Goal: Task Accomplishment & Management: Complete application form

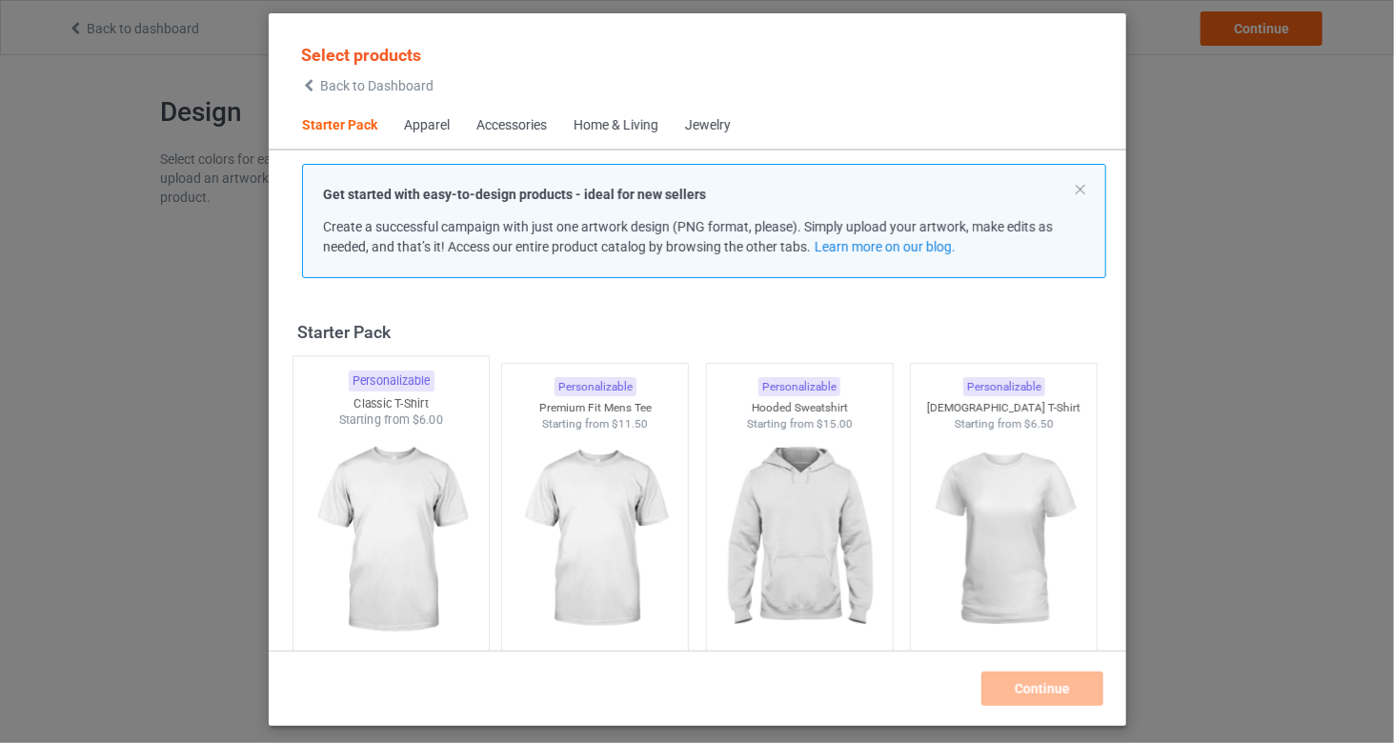
click at [432, 484] on img at bounding box center [390, 541] width 179 height 224
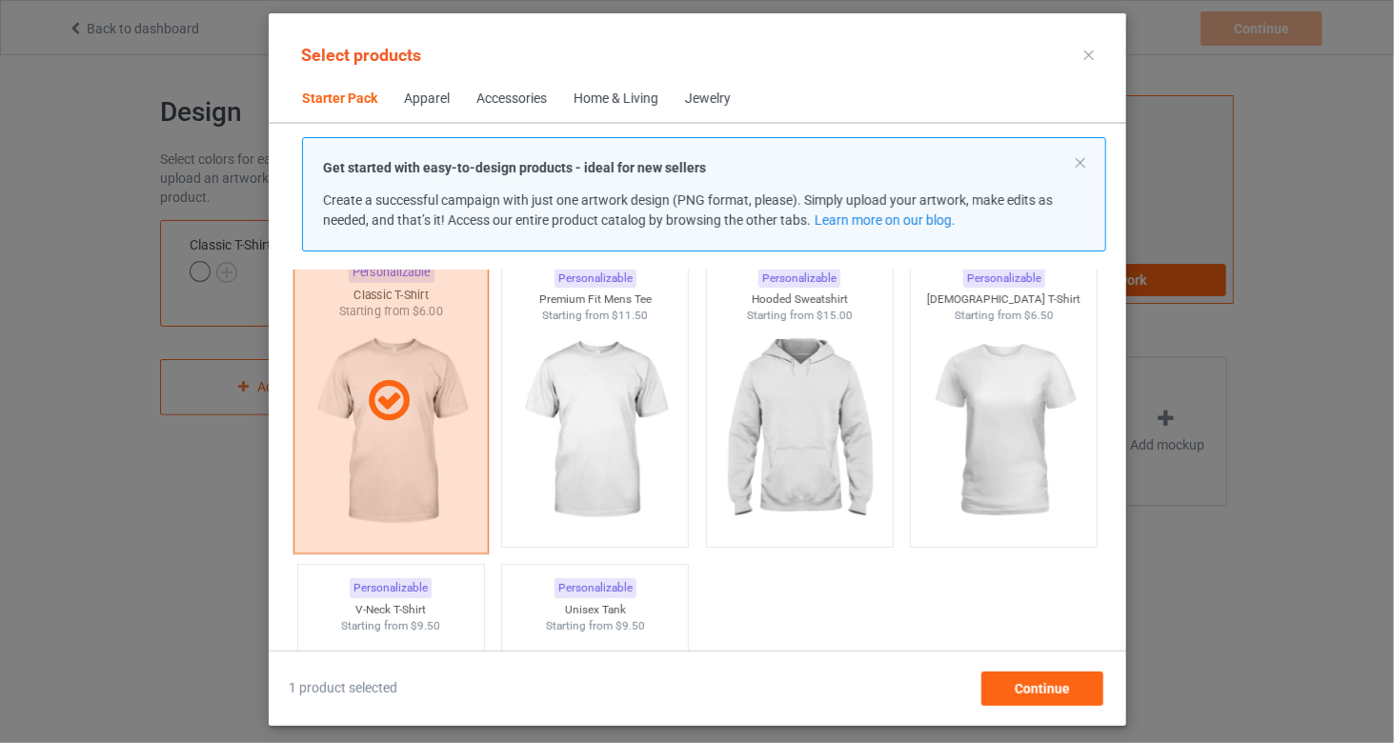
scroll to position [127, 0]
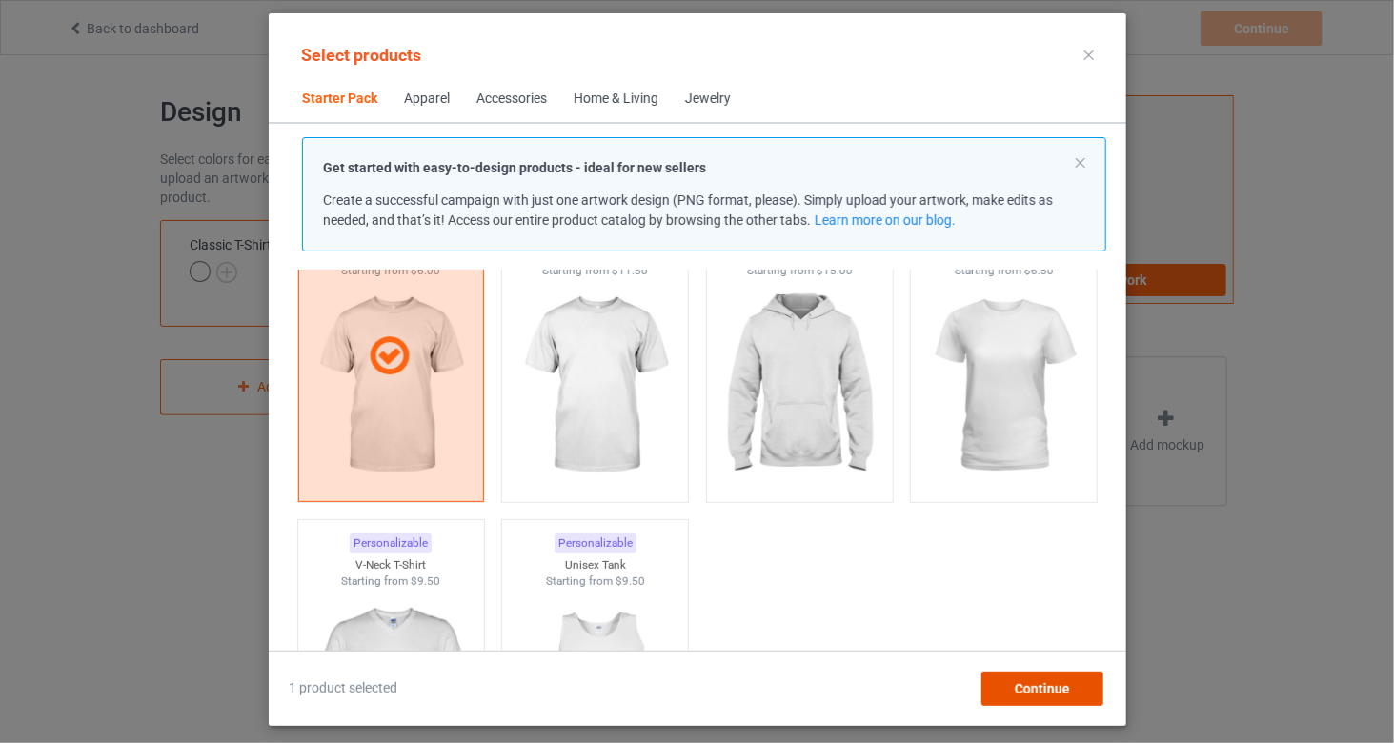
click at [1021, 687] on span "Continue" at bounding box center [1041, 688] width 55 height 15
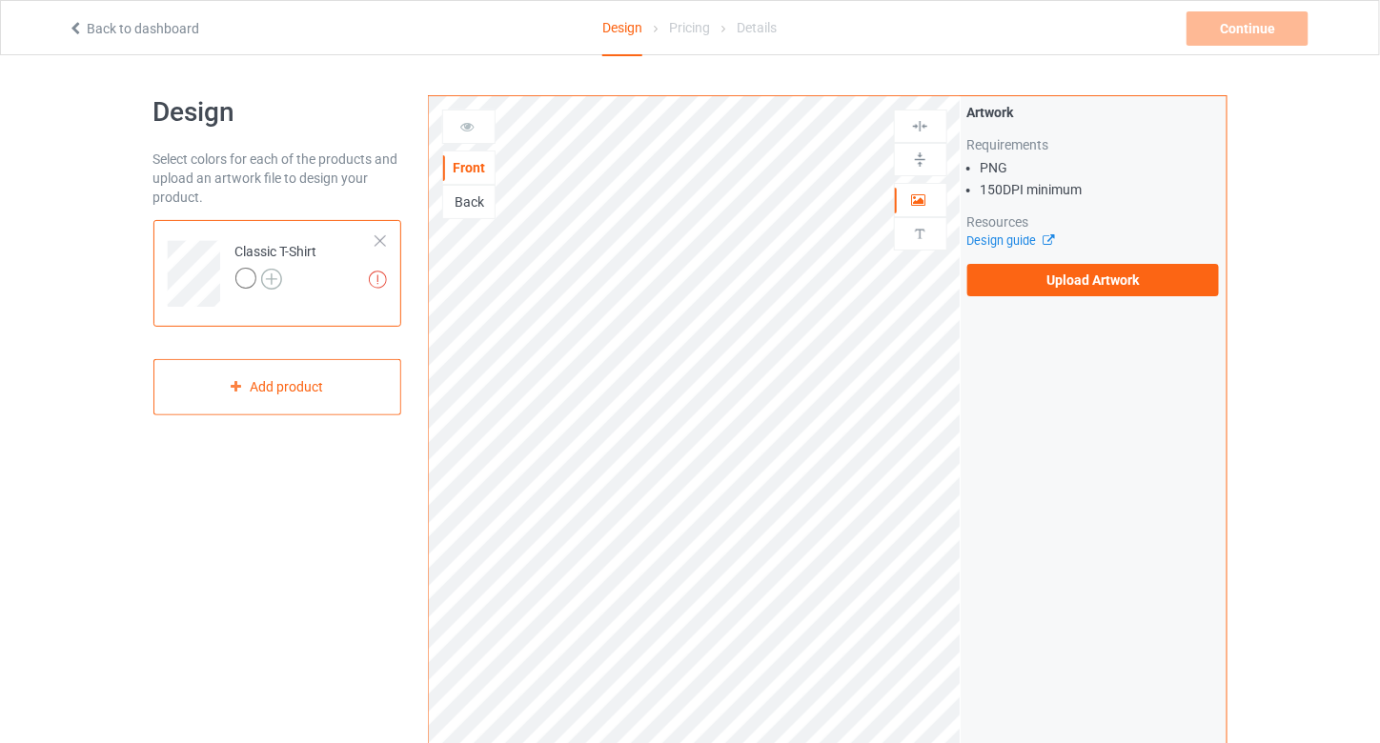
click at [261, 283] on img at bounding box center [271, 279] width 21 height 21
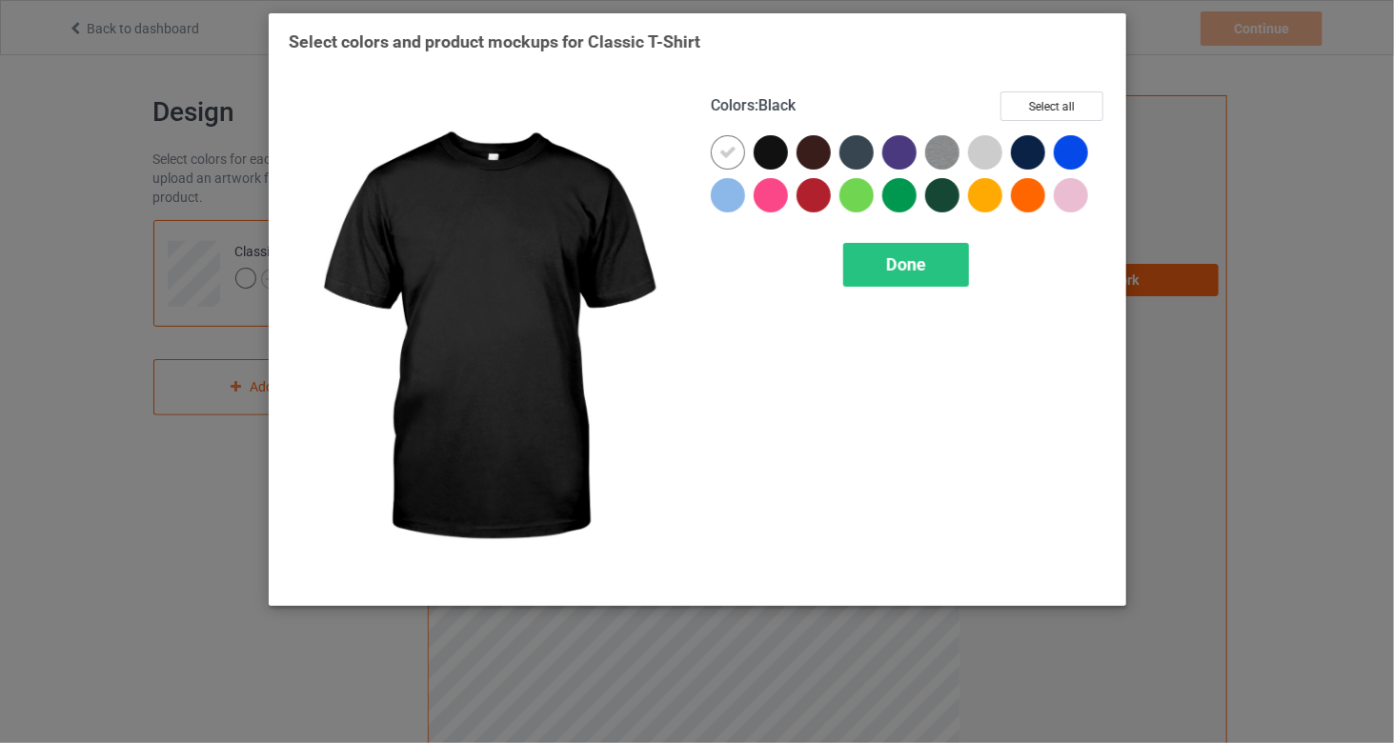
click at [778, 151] on div at bounding box center [771, 152] width 34 height 34
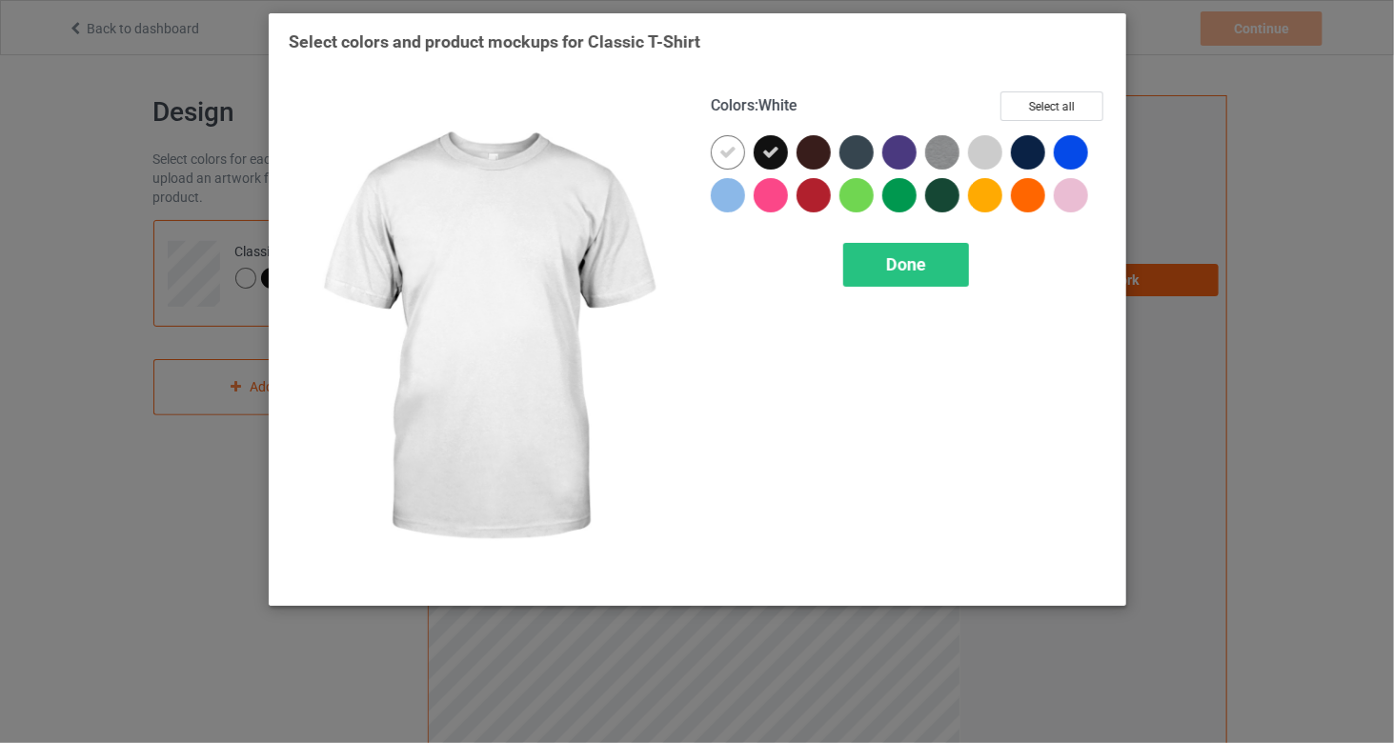
click at [729, 147] on icon at bounding box center [727, 152] width 17 height 17
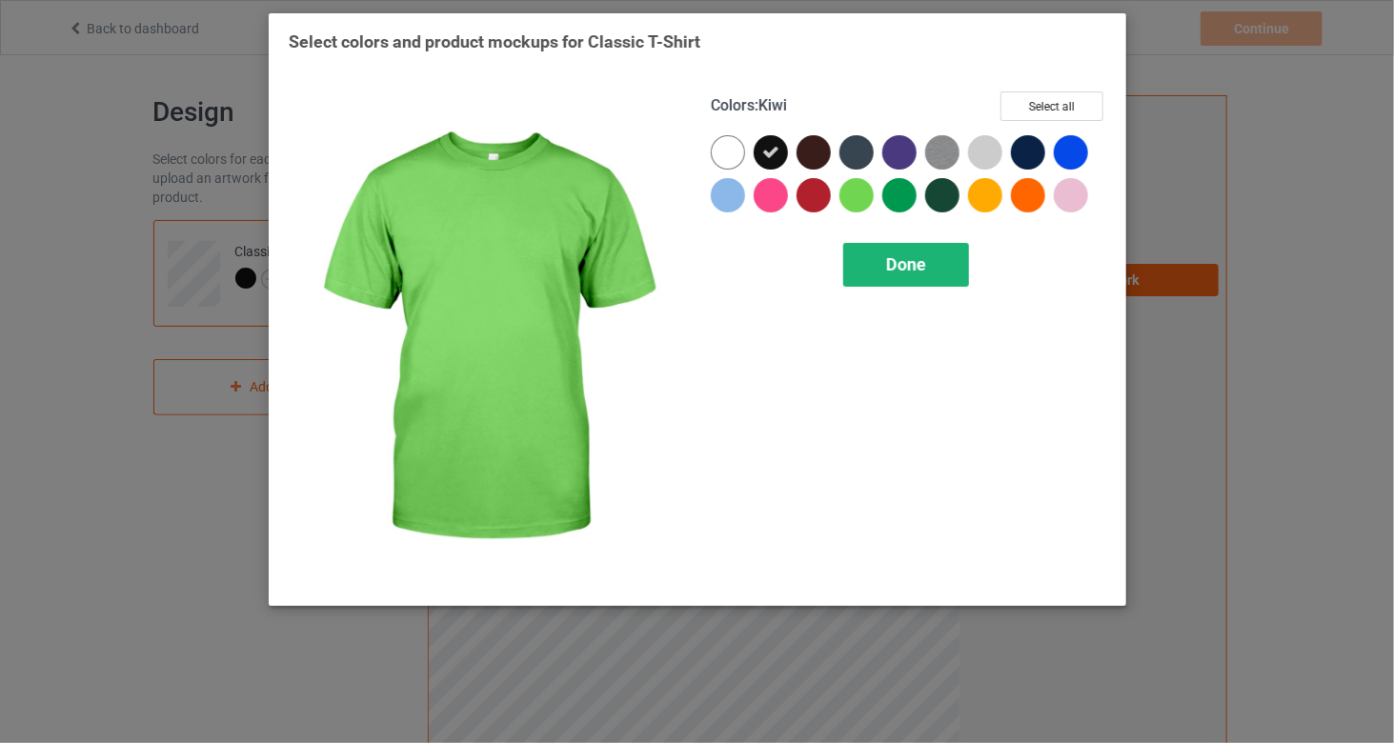
click at [895, 276] on div "Done" at bounding box center [906, 265] width 126 height 44
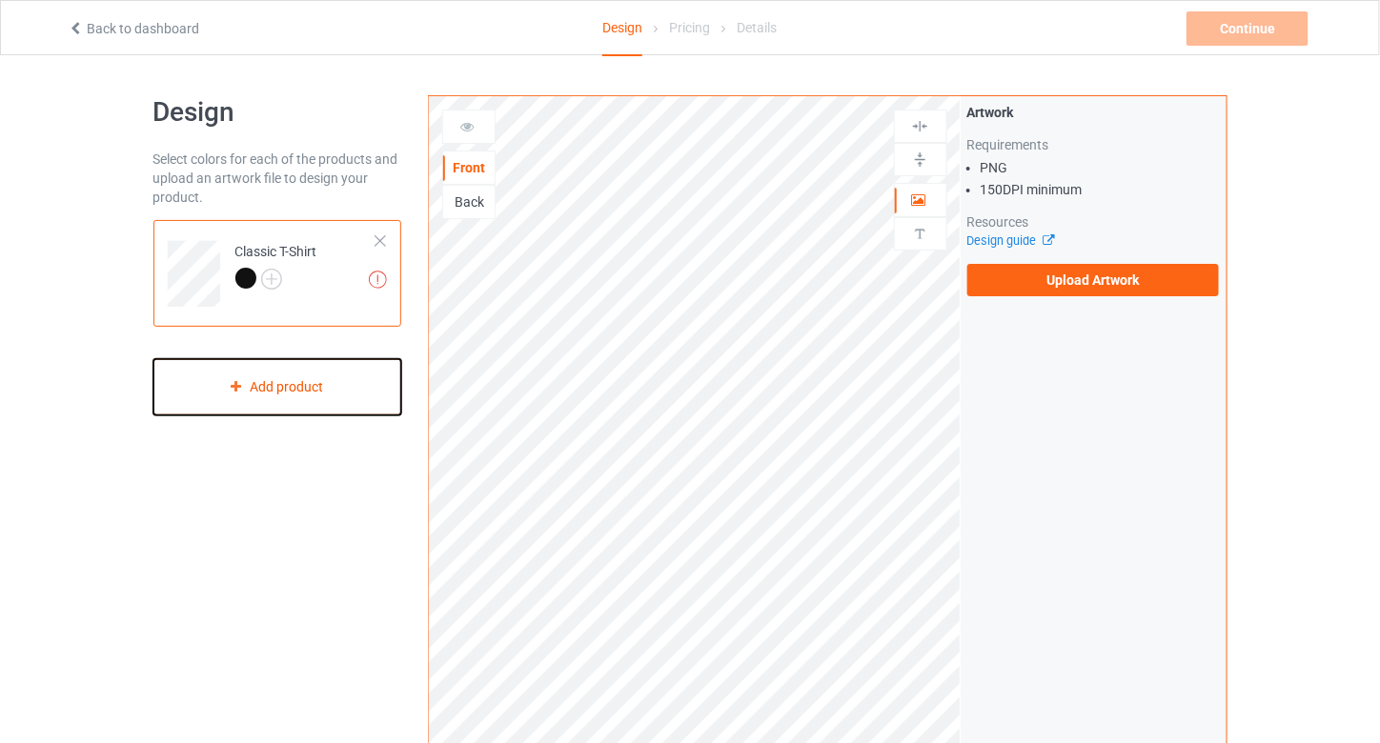
click at [302, 370] on div "Add product" at bounding box center [277, 387] width 249 height 56
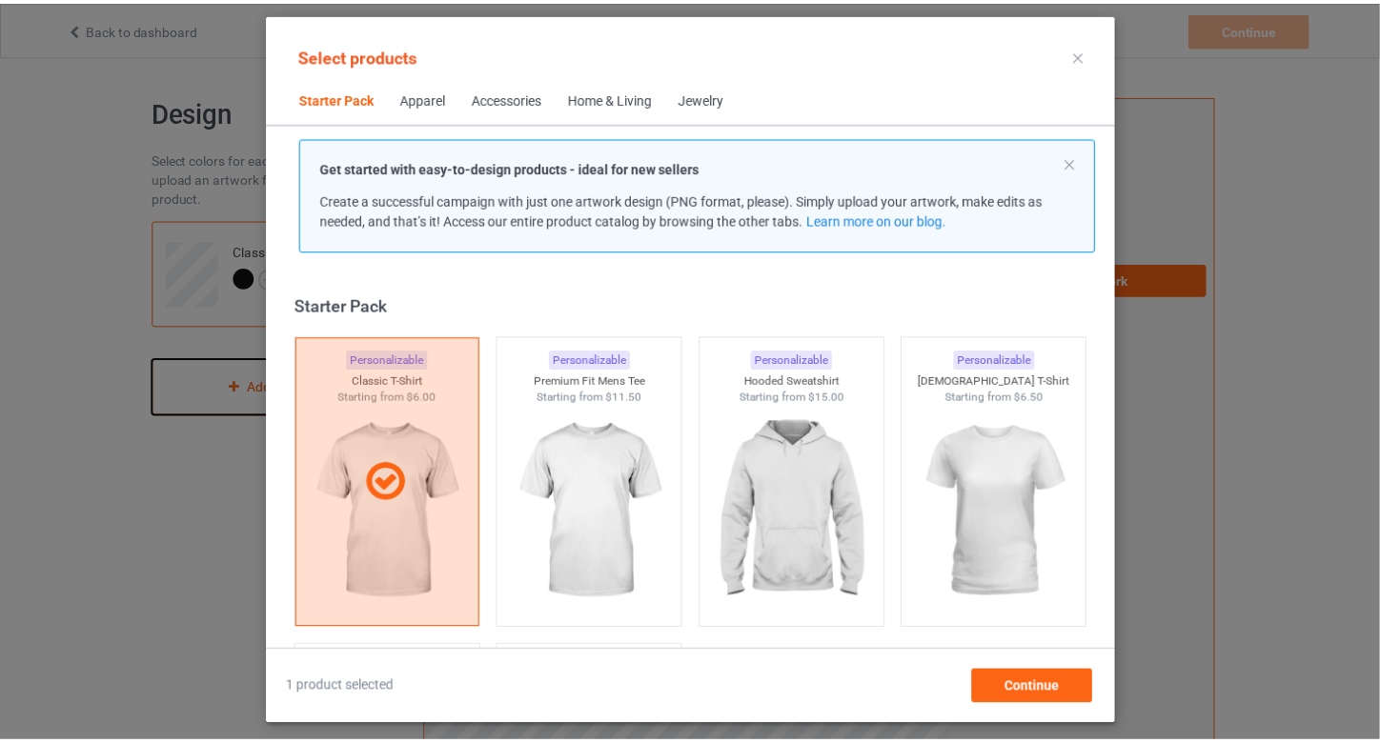
scroll to position [25, 0]
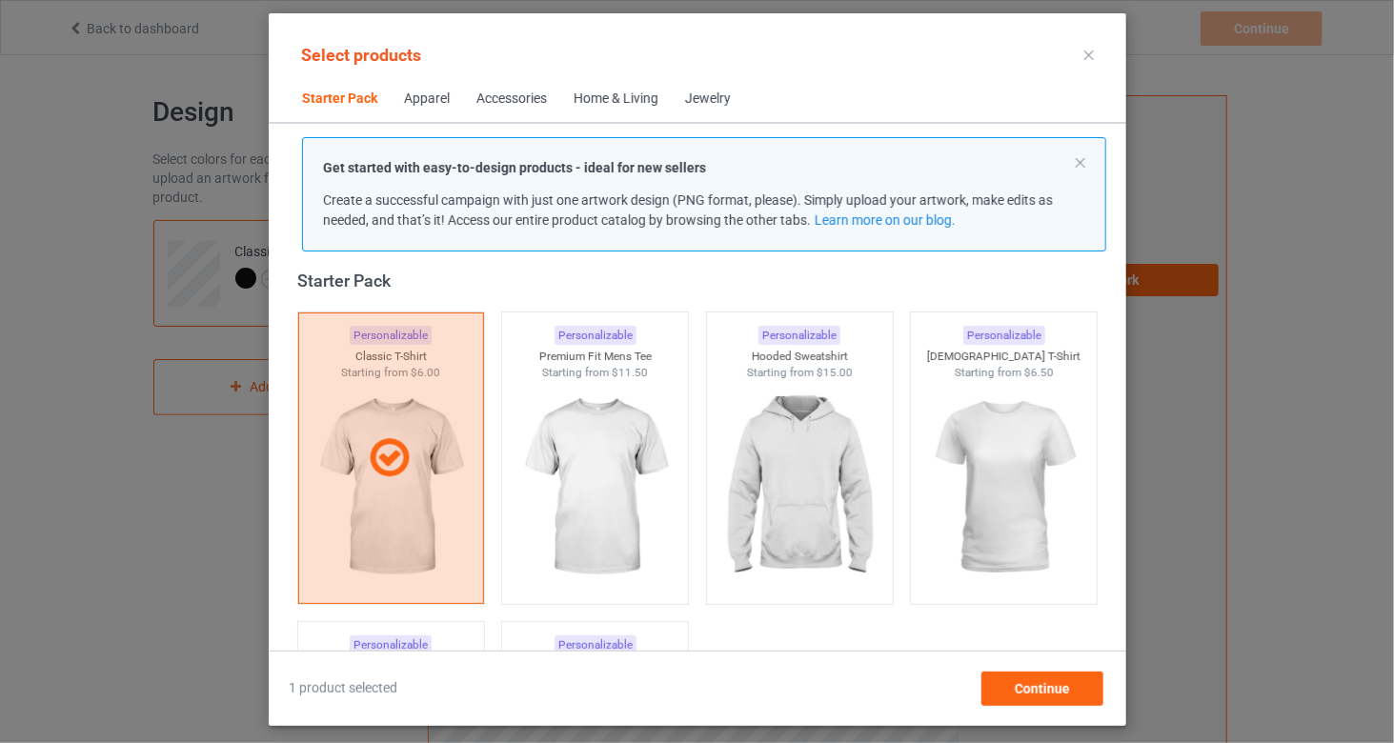
click at [1085, 55] on icon at bounding box center [1089, 56] width 10 height 10
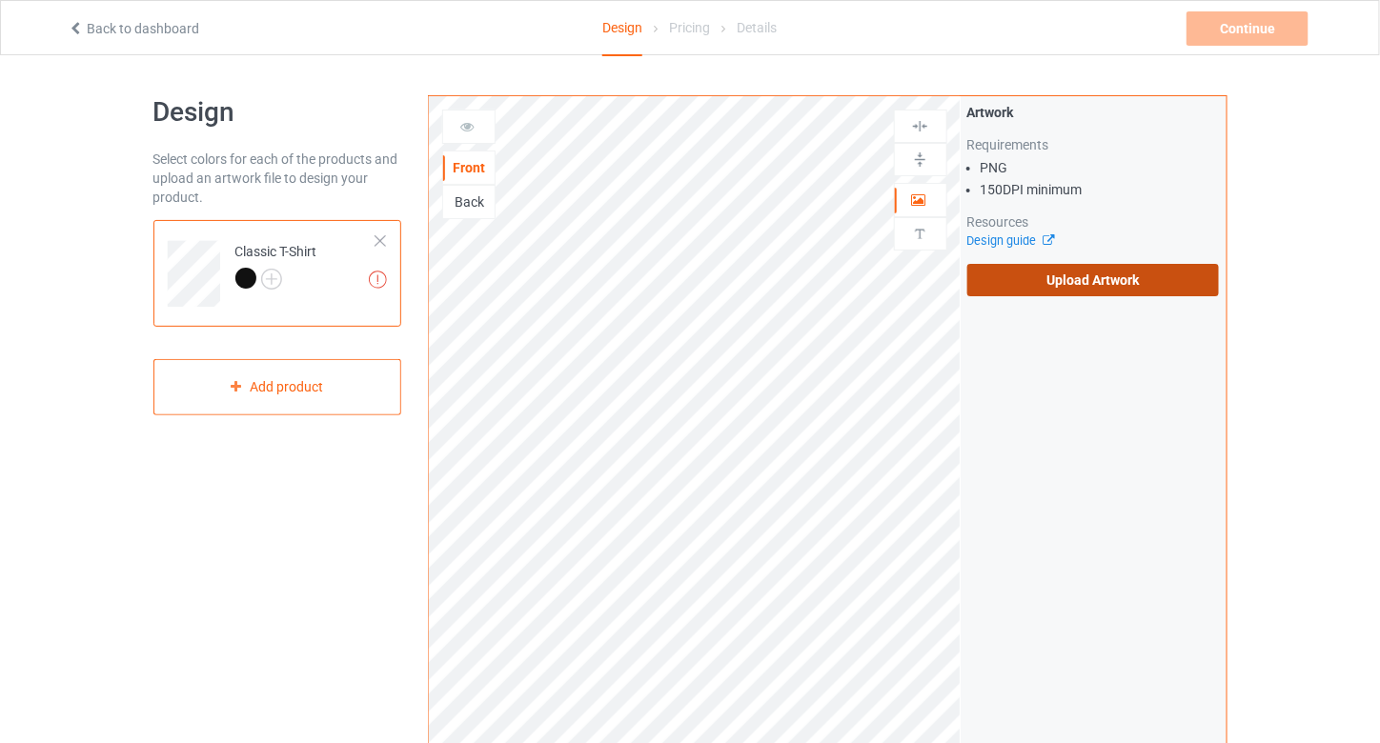
click at [1068, 280] on label "Upload Artwork" at bounding box center [1093, 280] width 253 height 32
click at [0, 0] on input "Upload Artwork" at bounding box center [0, 0] width 0 height 0
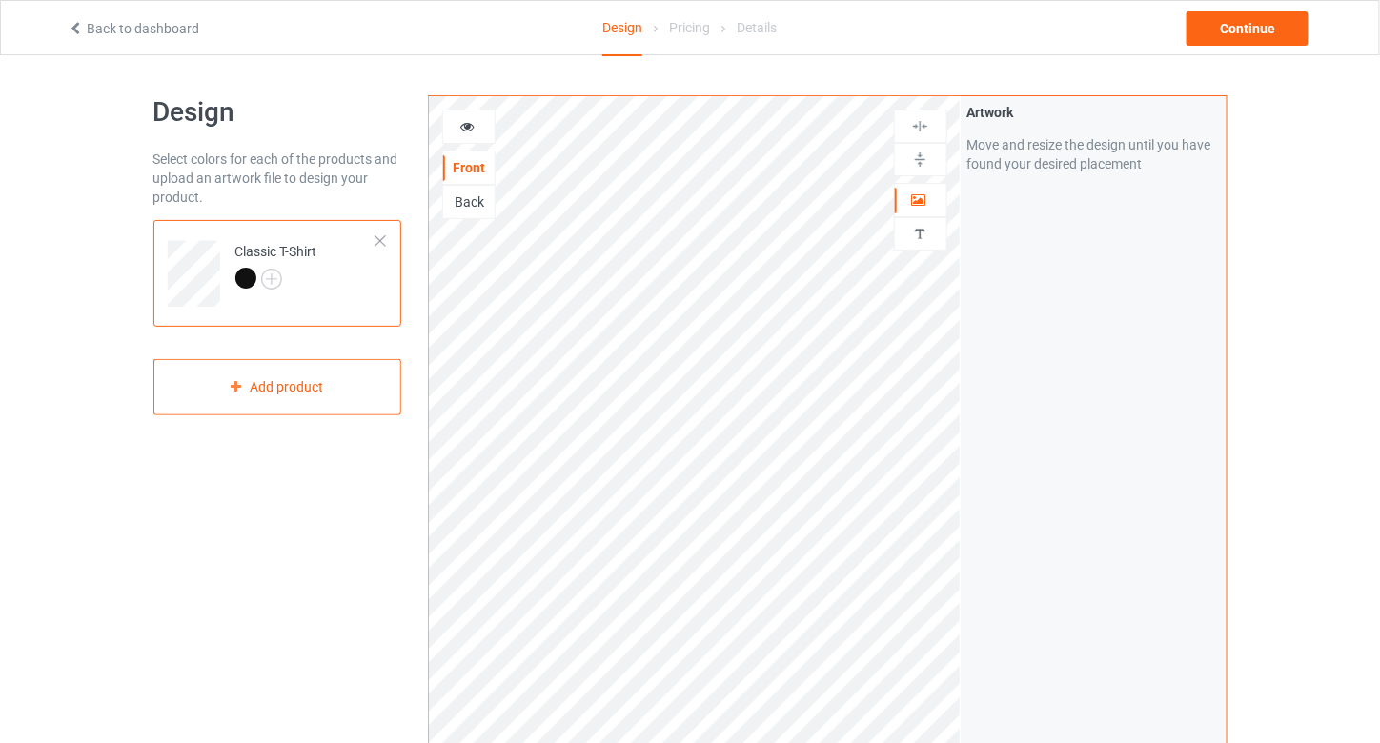
click at [923, 131] on img at bounding box center [920, 126] width 18 height 18
click at [923, 132] on img at bounding box center [920, 126] width 18 height 18
click at [914, 161] on img at bounding box center [920, 160] width 18 height 18
click at [476, 133] on div at bounding box center [468, 126] width 51 height 19
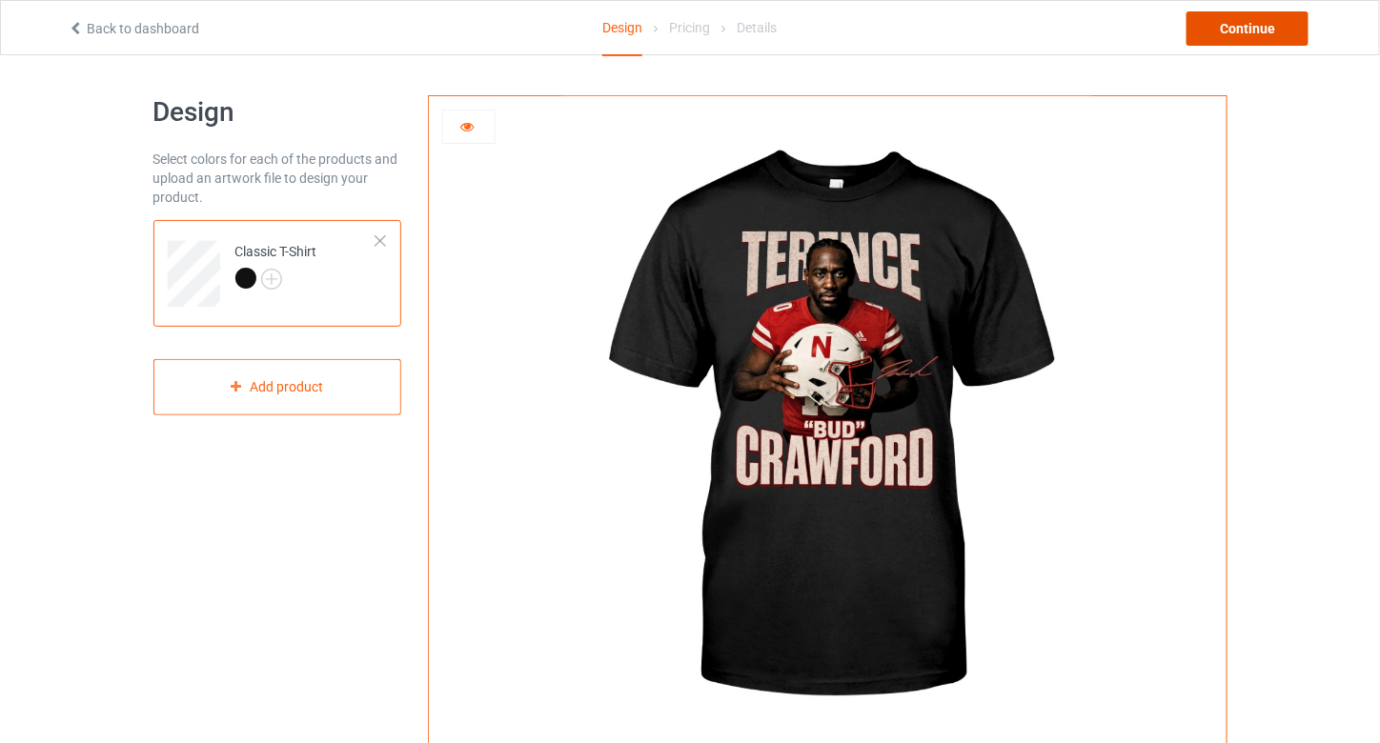
click at [1202, 26] on div "Continue" at bounding box center [1247, 28] width 122 height 34
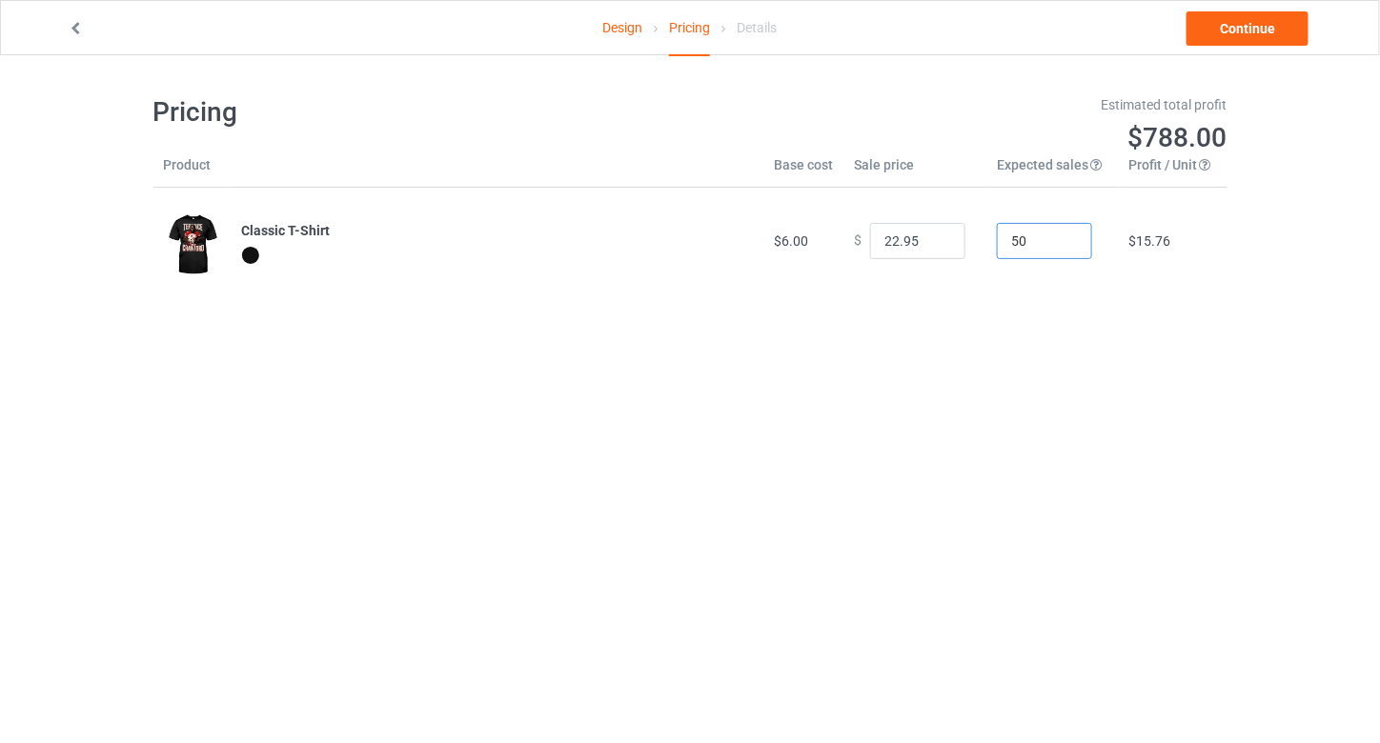
click at [1000, 238] on input "50" at bounding box center [1044, 241] width 95 height 36
type input "10"
click at [996, 295] on div "Pricing Estimated total profit $157.60 Product Base cost Sale price Expected sa…" at bounding box center [690, 194] width 1074 height 279
drag, startPoint x: 899, startPoint y: 241, endPoint x: 910, endPoint y: 241, distance: 11.4
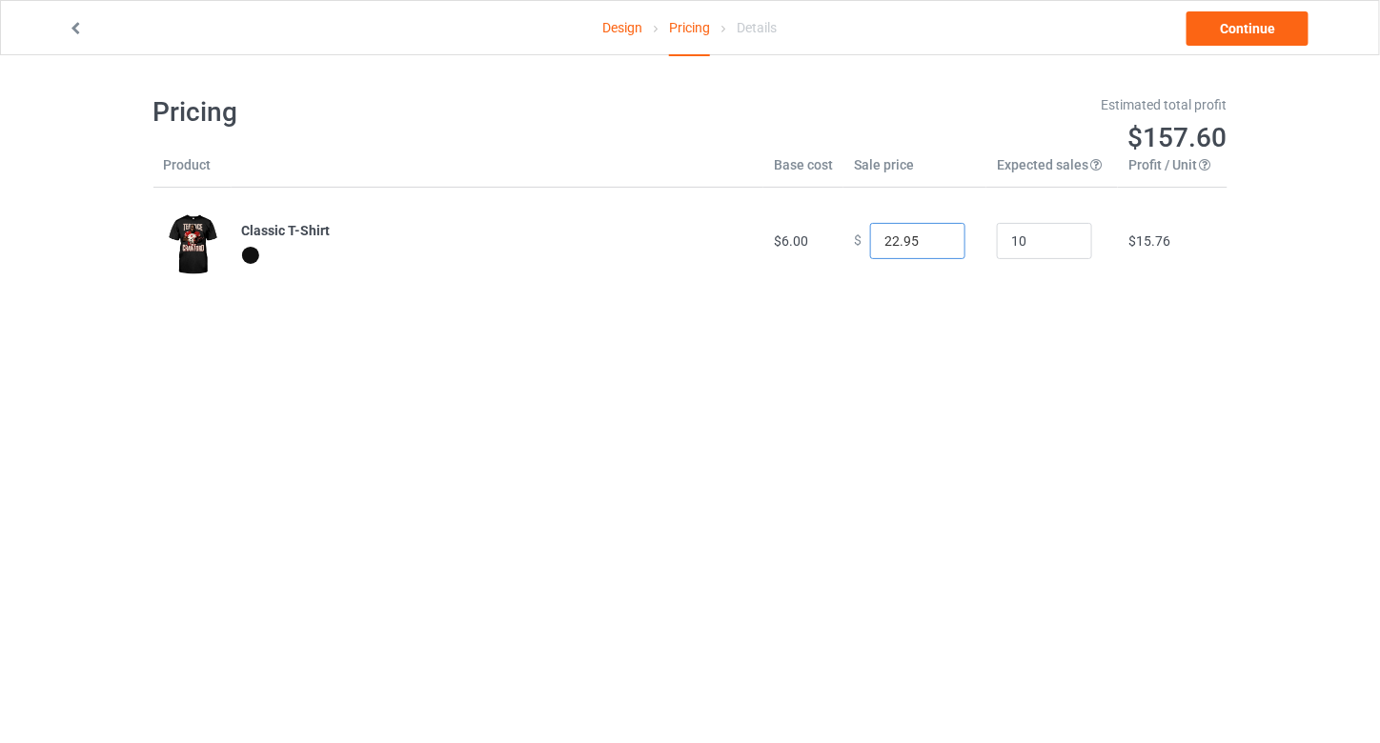
click at [910, 241] on input "22.95" at bounding box center [917, 241] width 95 height 36
click at [869, 302] on div "Pricing Estimated total profit $158.00 Product Base cost Sale price Expected sa…" at bounding box center [690, 194] width 1074 height 279
click at [889, 242] on input "22.99" at bounding box center [917, 241] width 95 height 36
type input "24.99"
click at [939, 326] on div "Pricing Estimated total profit $176.60 Product Base cost Sale price Expected sa…" at bounding box center [690, 194] width 1074 height 279
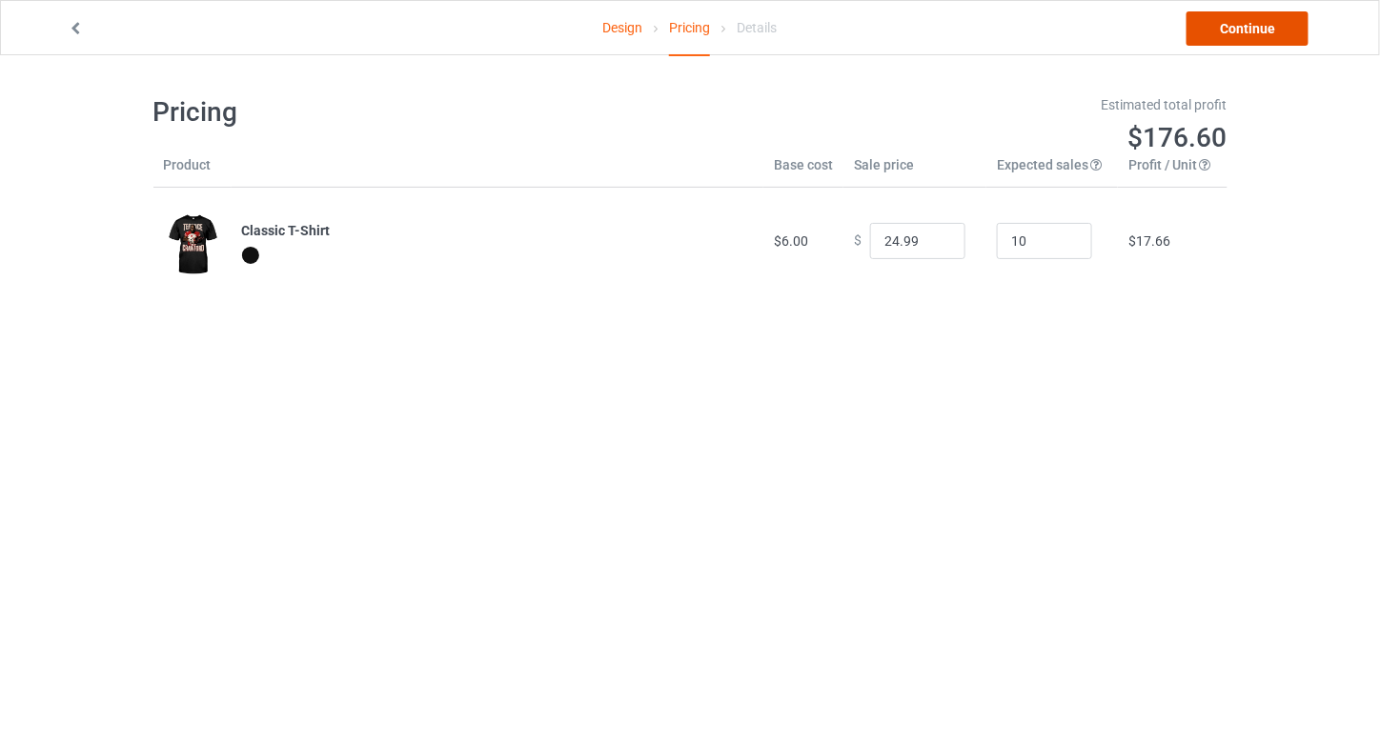
click at [1212, 31] on link "Continue" at bounding box center [1247, 28] width 122 height 34
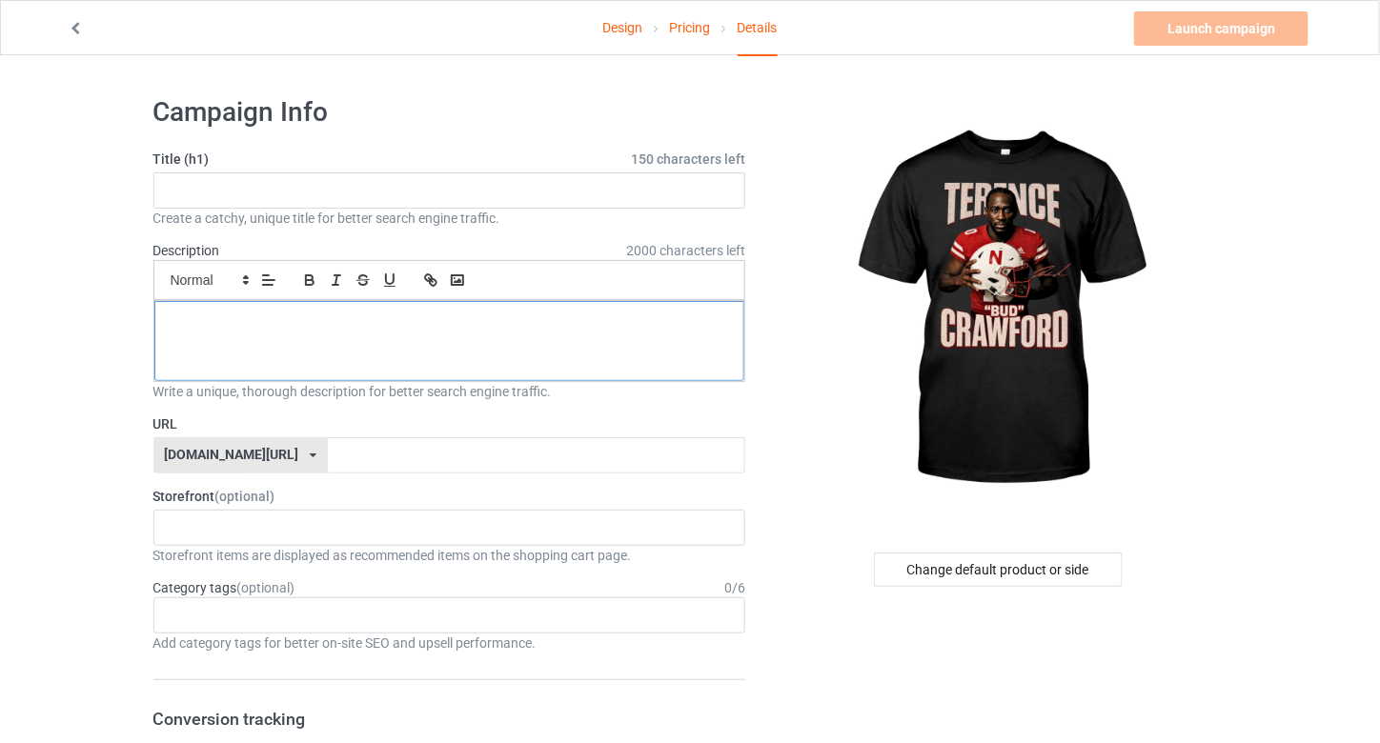
click at [542, 355] on div at bounding box center [449, 341] width 591 height 80
click at [442, 186] on input "text" at bounding box center [449, 190] width 593 height 36
paste input "The [PERSON_NAME] Era Shirt – [PERSON_NAME] Cancelo Record"
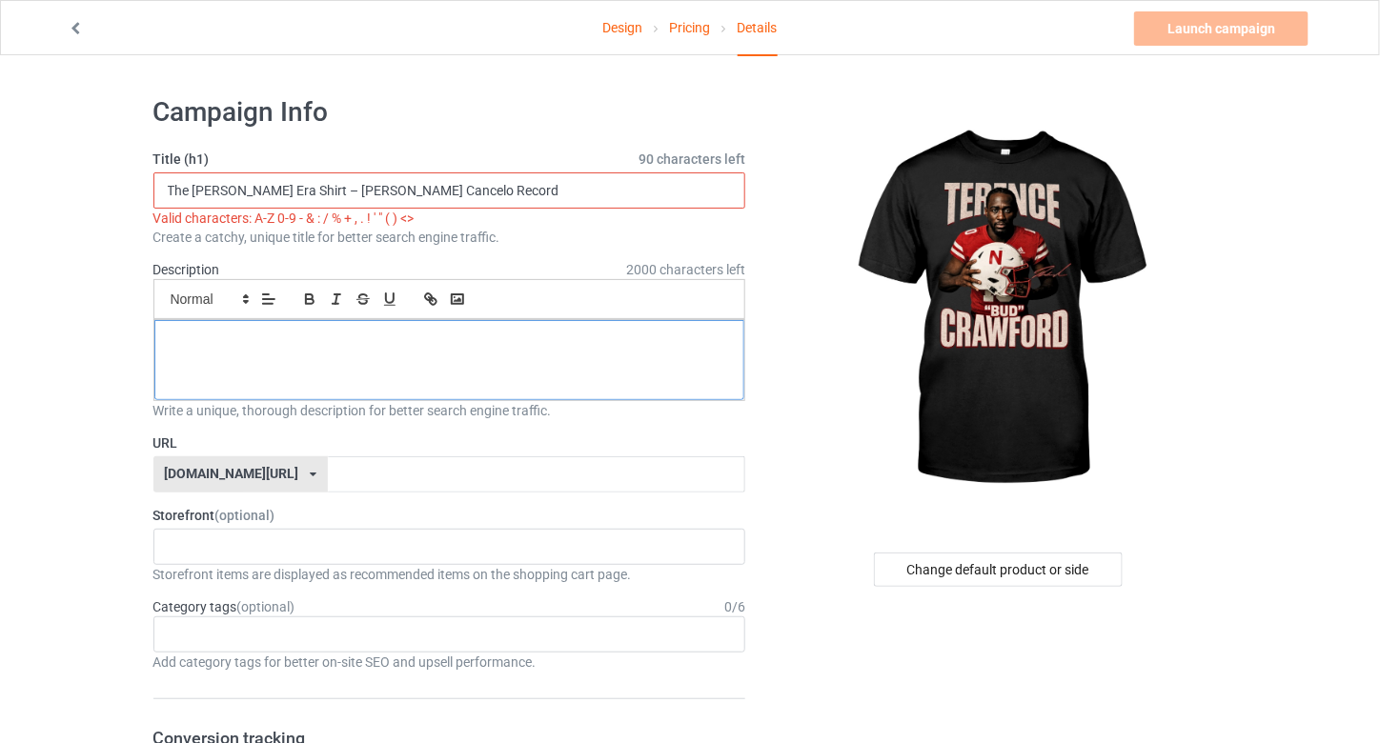
click at [466, 344] on p at bounding box center [450, 342] width 560 height 18
click at [310, 195] on input "The [PERSON_NAME] Era Shirt – [PERSON_NAME] Cancelo Record" at bounding box center [449, 190] width 593 height 36
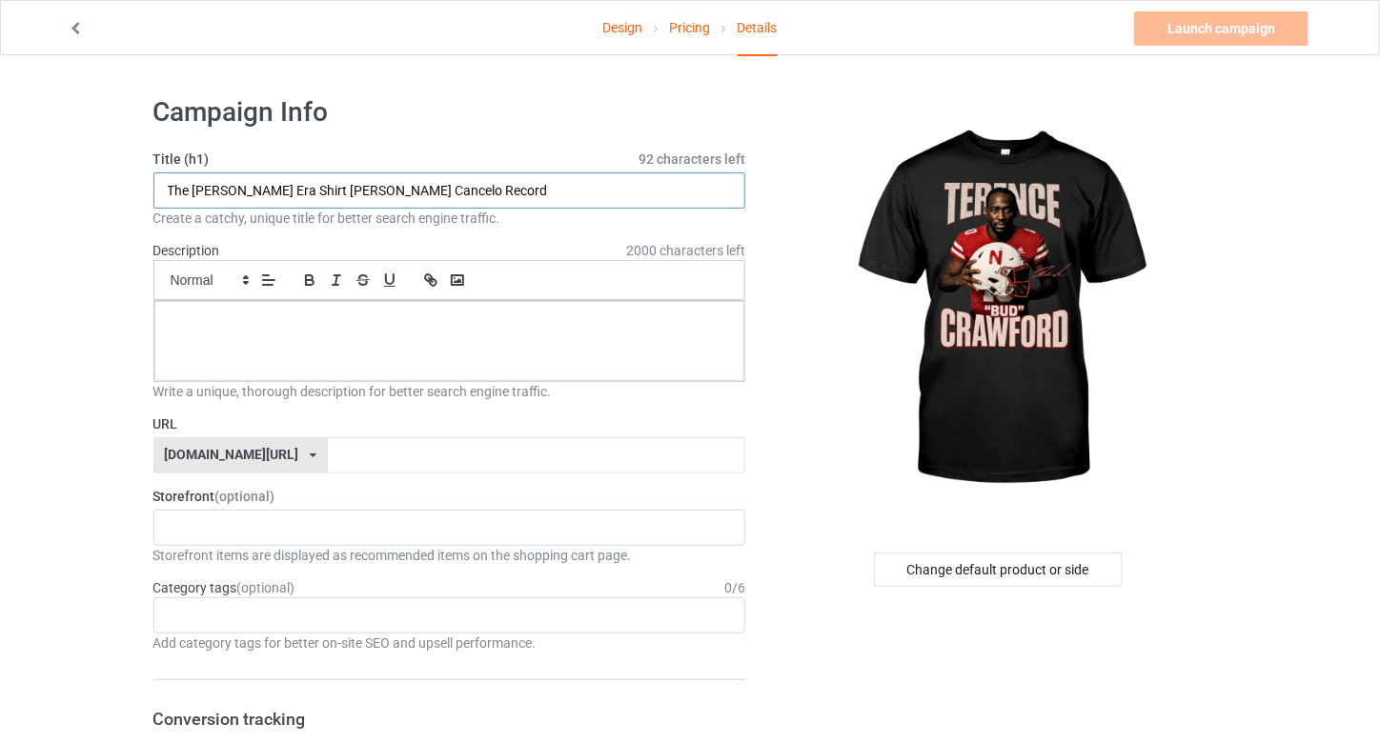
type input "The [PERSON_NAME] Era Shirt [PERSON_NAME] Cancelo Record"
click at [407, 344] on div at bounding box center [449, 341] width 591 height 80
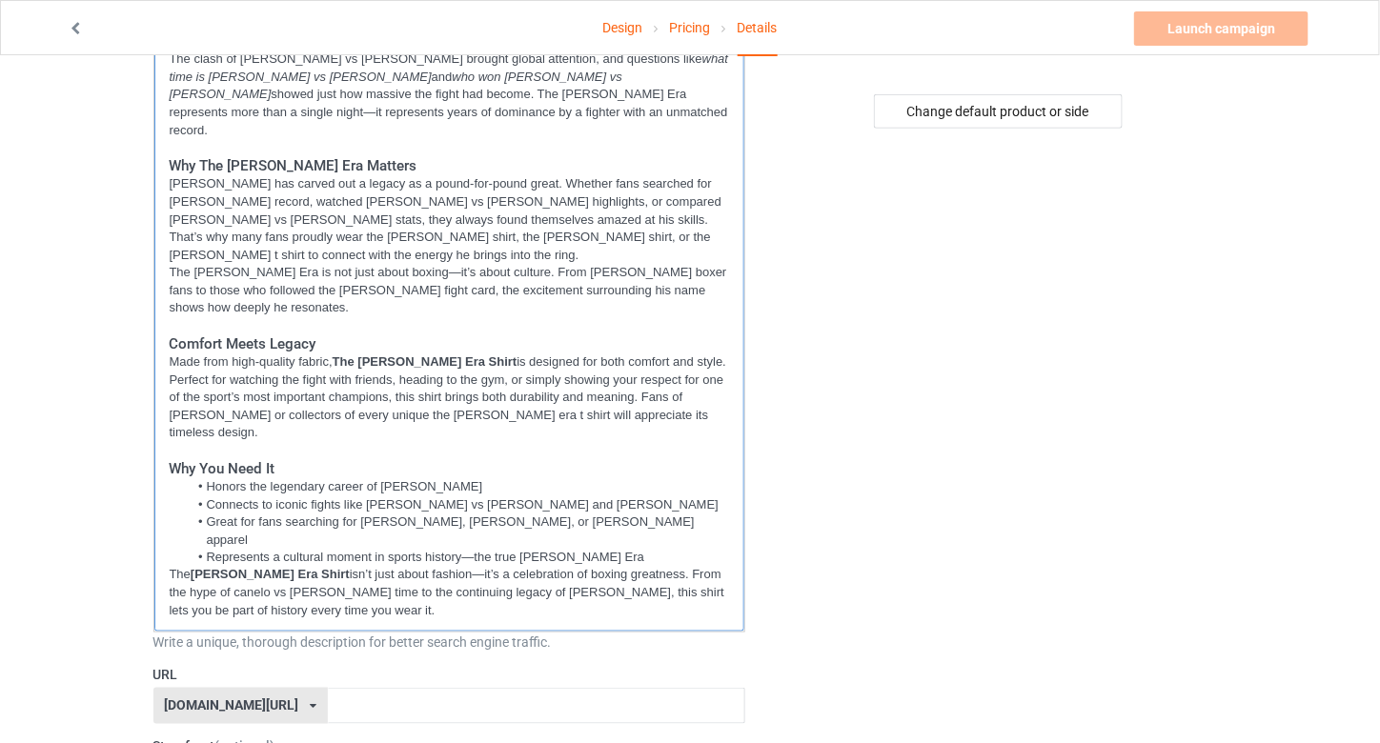
scroll to position [508, 0]
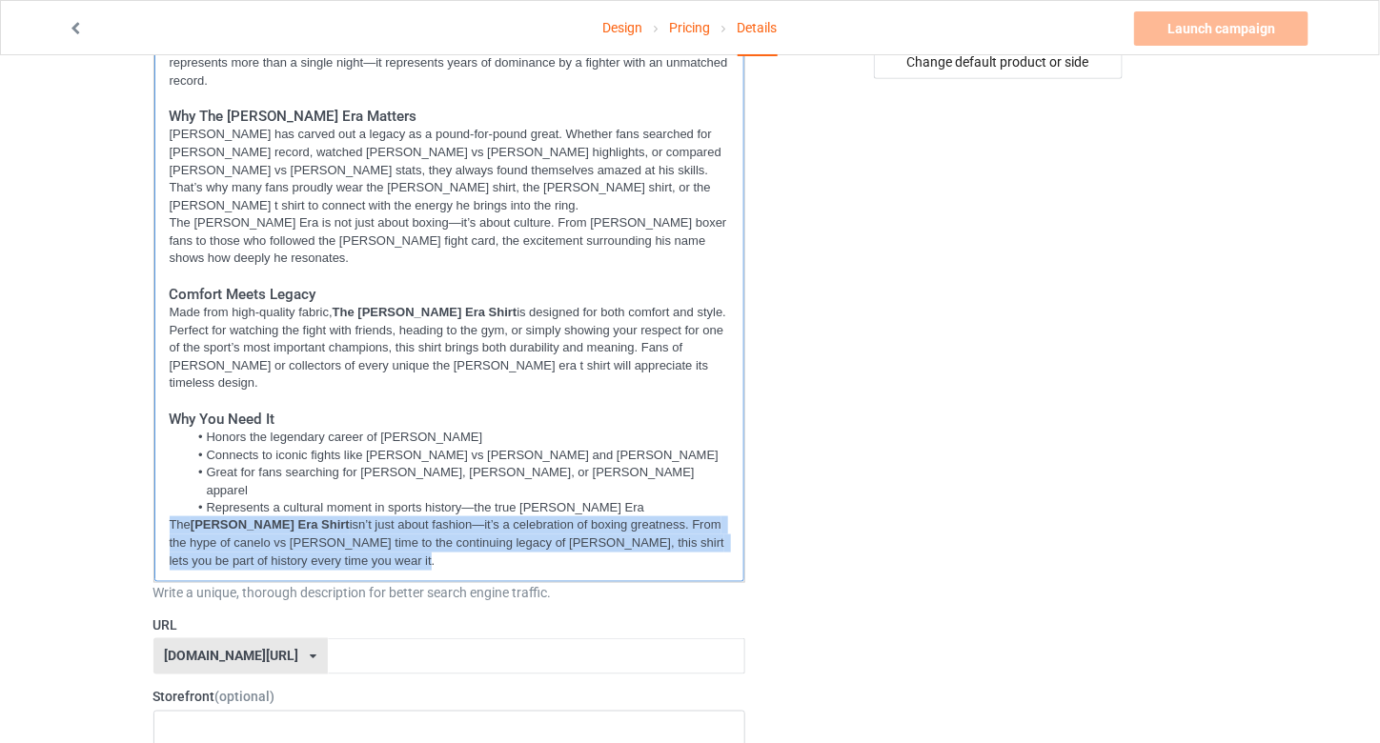
drag, startPoint x: 365, startPoint y: 497, endPoint x: 164, endPoint y: 466, distance: 203.5
click at [164, 466] on div "The The [PERSON_NAME] Era Shirt is more than just apparel—it’s a tribute to one…" at bounding box center [449, 187] width 591 height 789
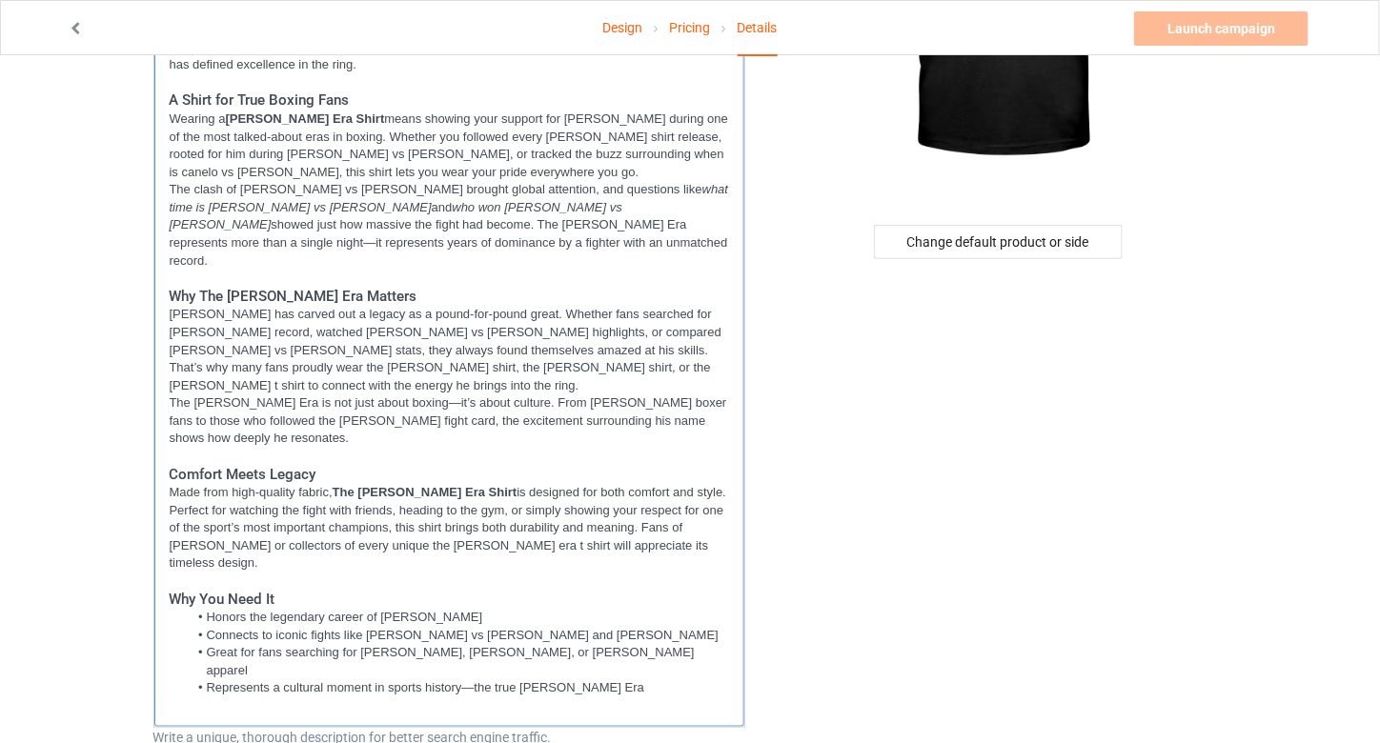
scroll to position [381, 0]
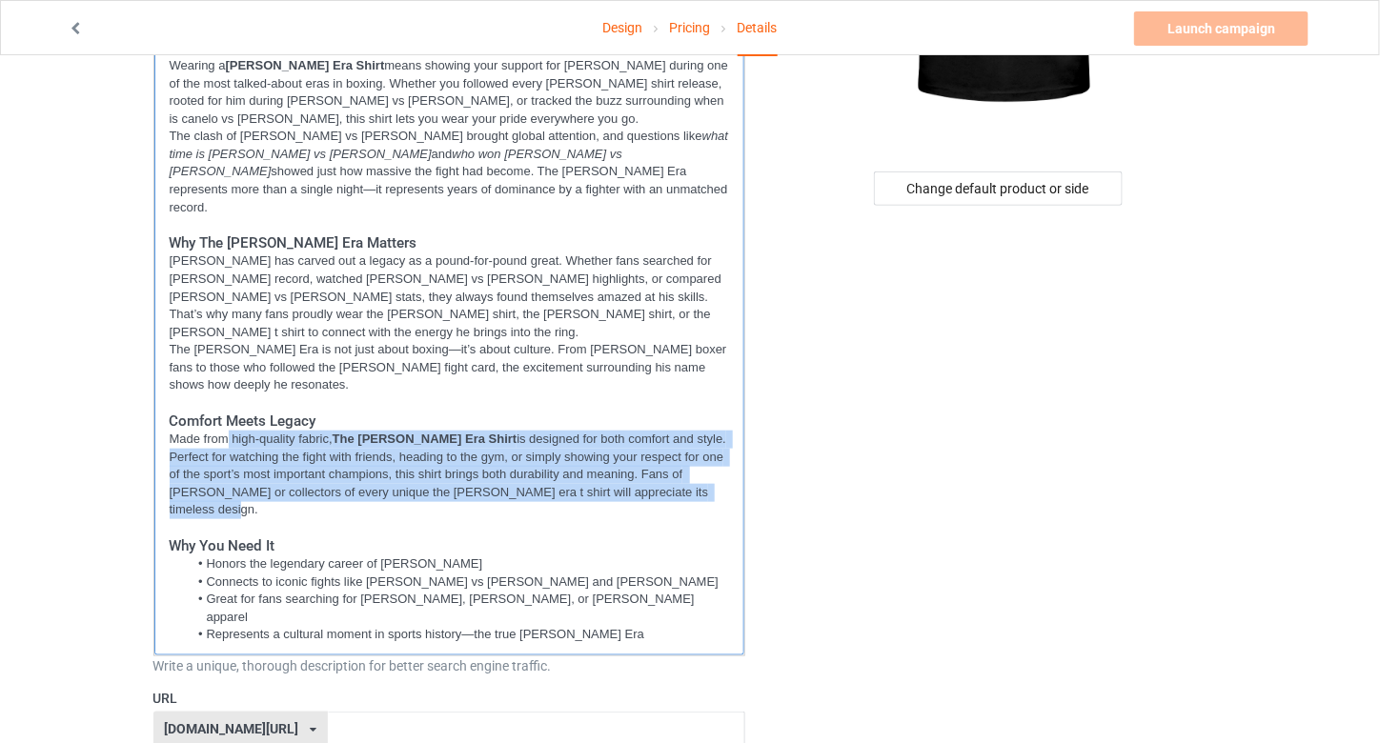
drag, startPoint x: 689, startPoint y: 470, endPoint x: 226, endPoint y: 428, distance: 465.0
click at [226, 431] on p "Made from high-quality fabric, The [PERSON_NAME] Era Shirt is designed for both…" at bounding box center [450, 475] width 560 height 89
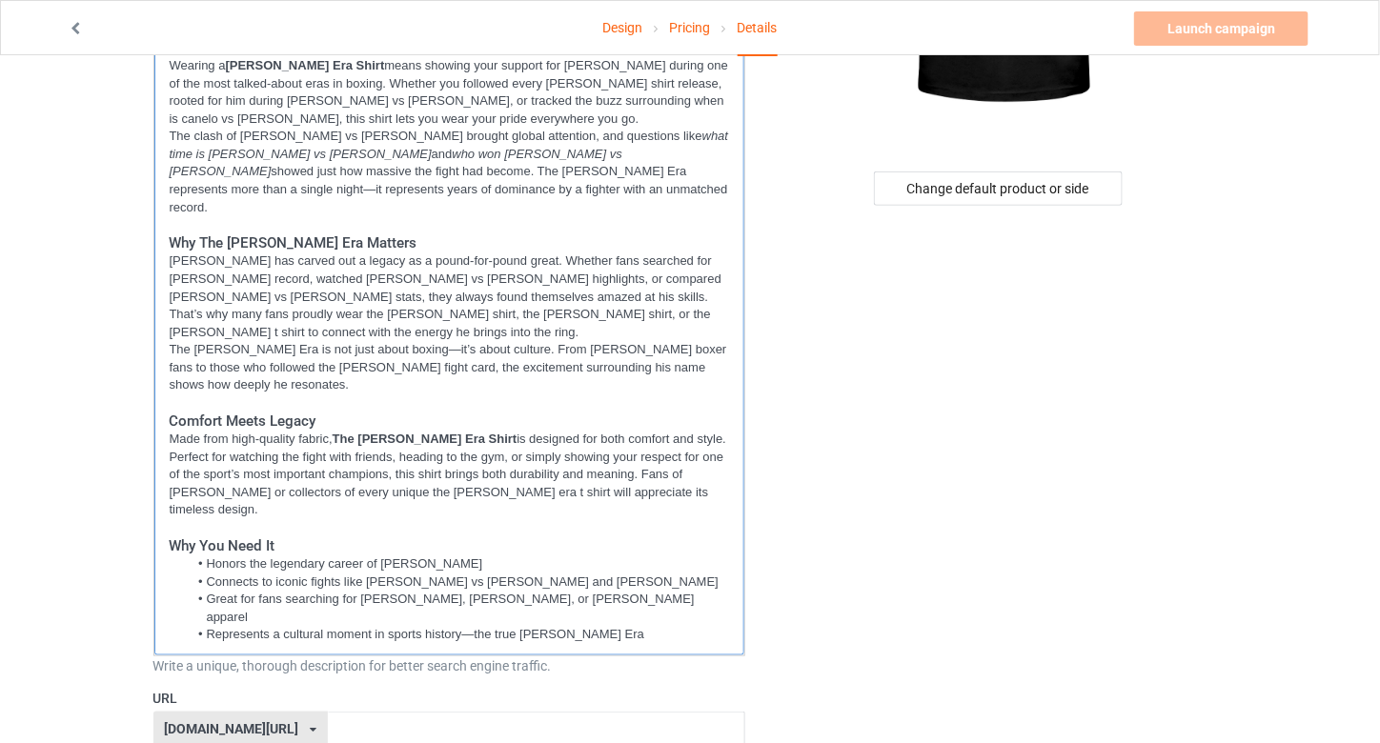
click at [538, 556] on li "Honors the legendary career of [PERSON_NAME]" at bounding box center [458, 564] width 541 height 17
drag, startPoint x: 609, startPoint y: 581, endPoint x: 564, endPoint y: 581, distance: 44.8
click at [564, 626] on li "Represents a cultural moment in sports history—the true [PERSON_NAME] Era" at bounding box center [458, 634] width 541 height 17
click at [652, 519] on p at bounding box center [450, 528] width 560 height 18
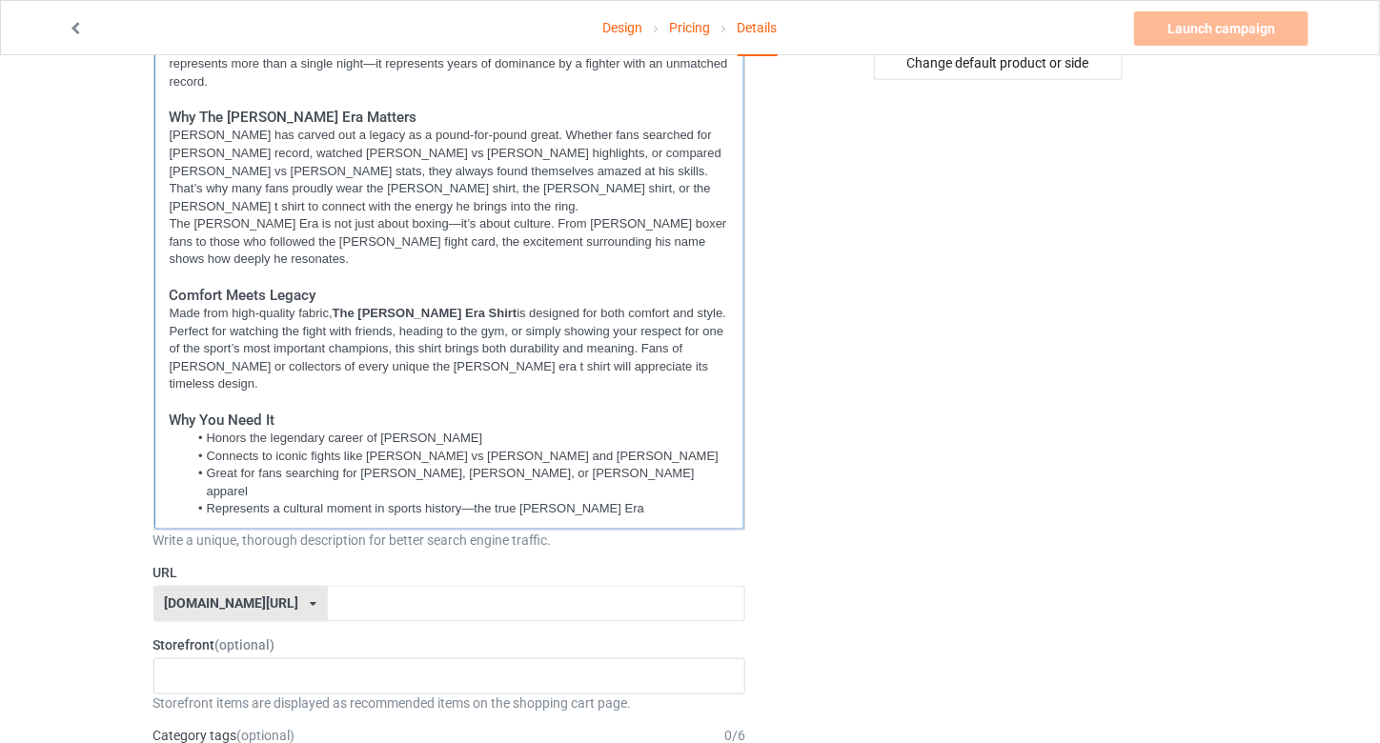
scroll to position [508, 0]
click at [630, 499] on li "Represents a cultural moment in sports history—the true [PERSON_NAME] Era" at bounding box center [458, 507] width 541 height 17
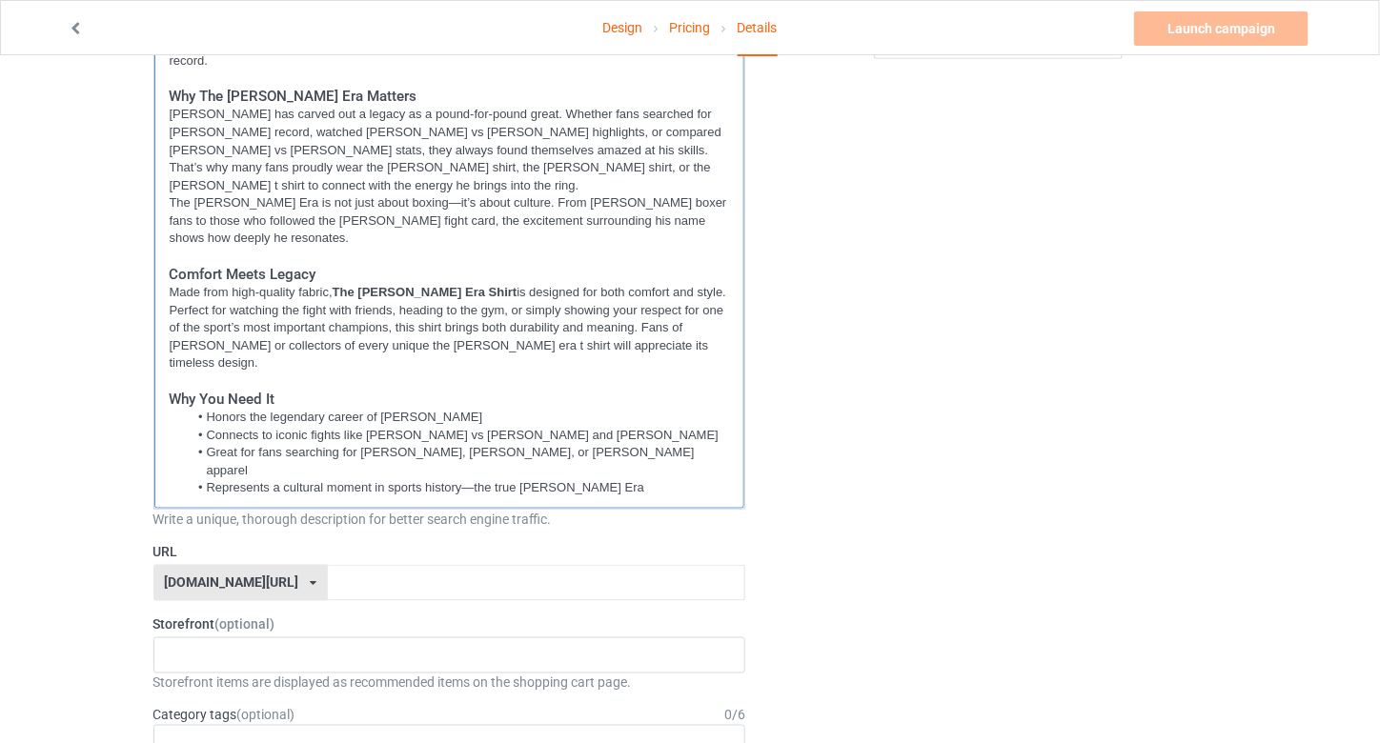
scroll to position [635, 0]
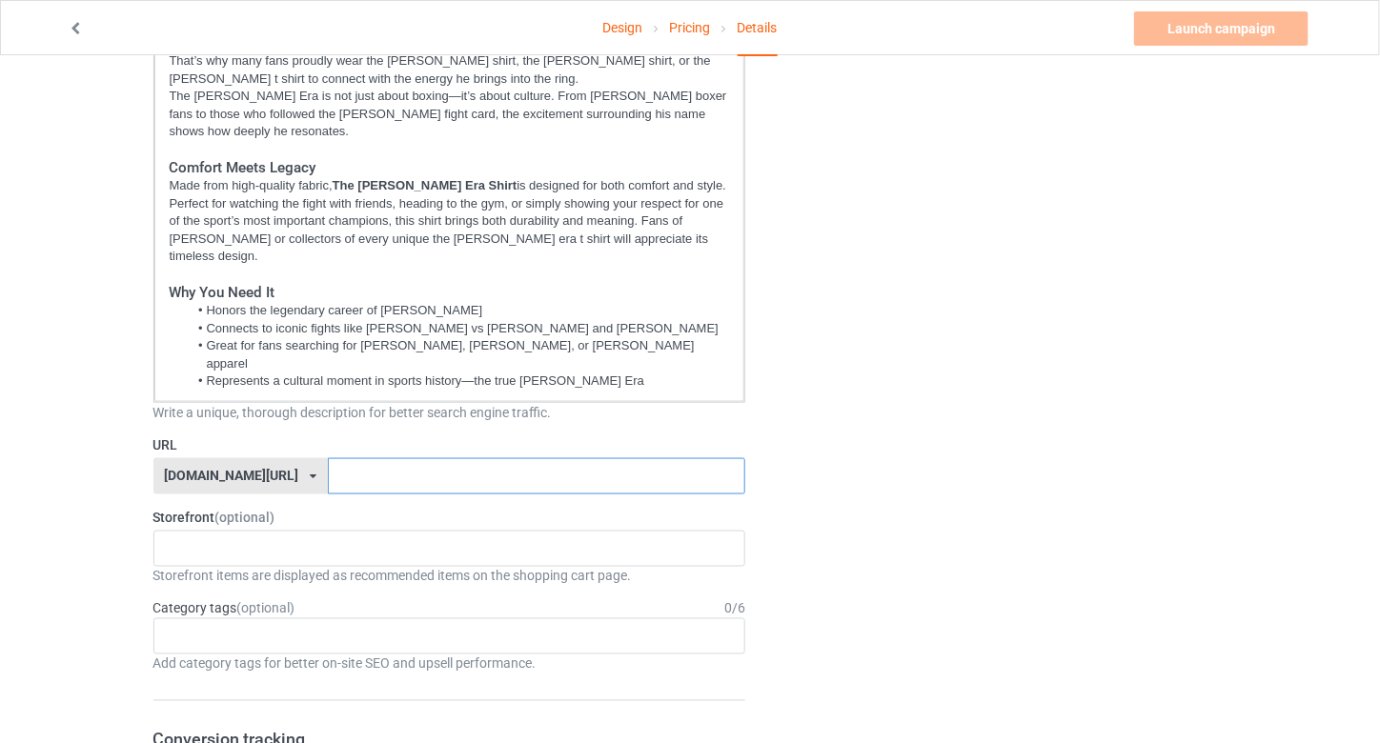
click at [328, 458] on input "text" at bounding box center [536, 476] width 417 height 36
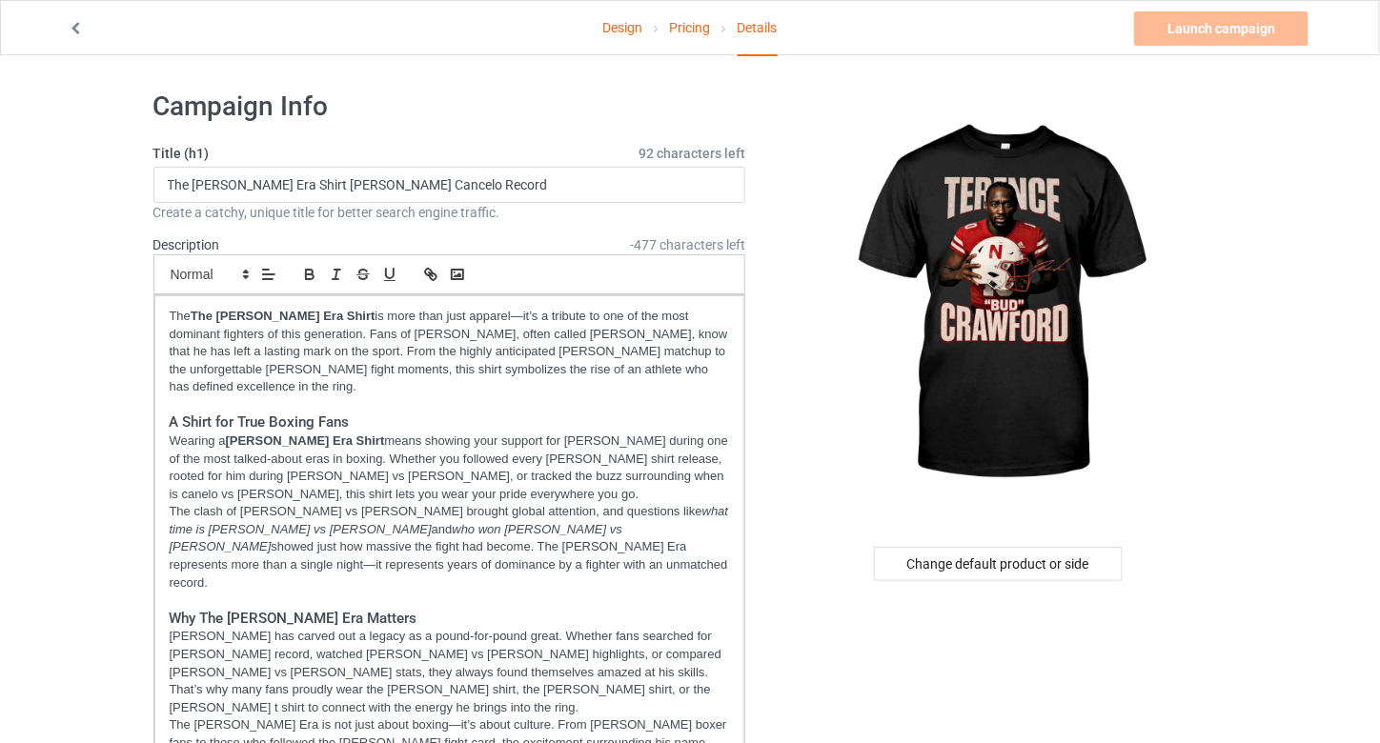
scroll to position [0, 0]
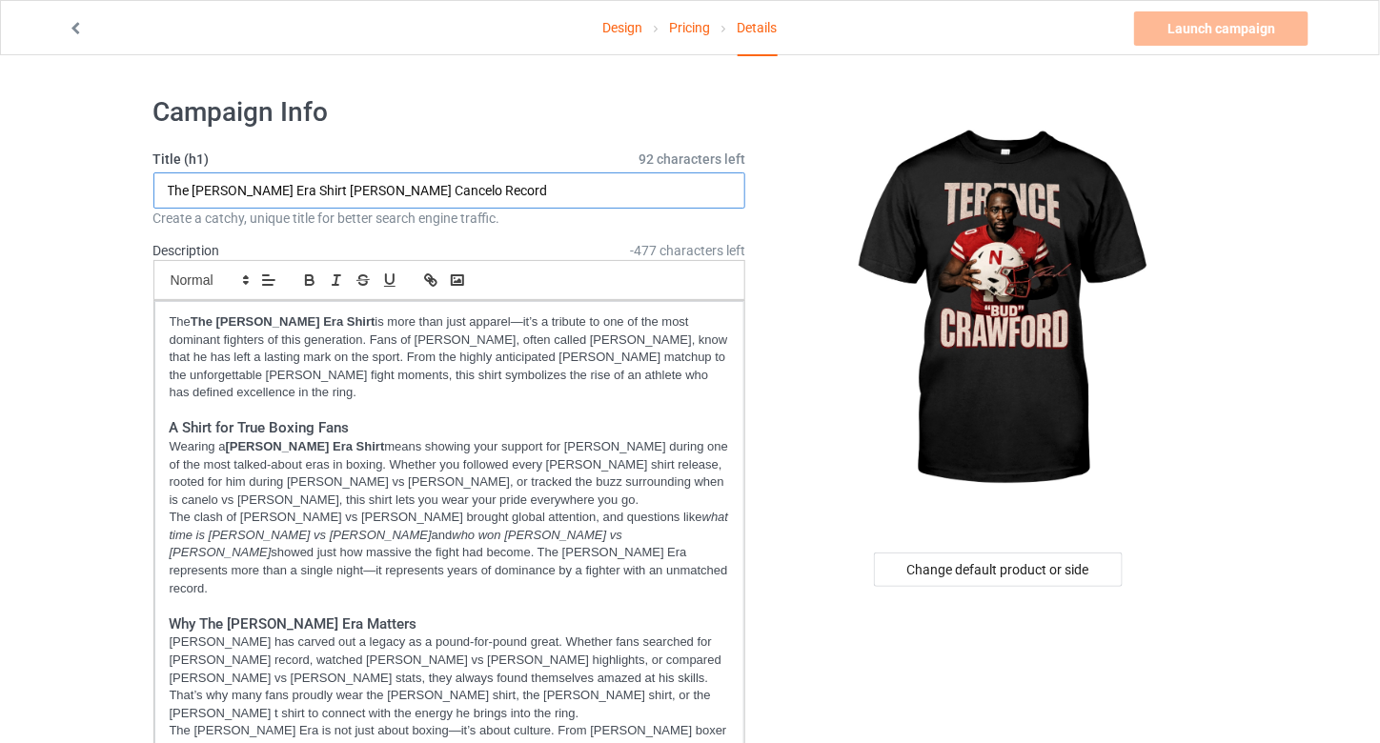
drag, startPoint x: 161, startPoint y: 192, endPoint x: 298, endPoint y: 192, distance: 137.2
click at [298, 192] on input "The [PERSON_NAME] Era Shirt [PERSON_NAME] Cancelo Record" at bounding box center [449, 190] width 593 height 36
click at [291, 188] on input "The [PERSON_NAME] Era Shirt [PERSON_NAME] Cancelo Record" at bounding box center [449, 190] width 593 height 36
drag, startPoint x: 297, startPoint y: 192, endPoint x: 133, endPoint y: 180, distance: 164.3
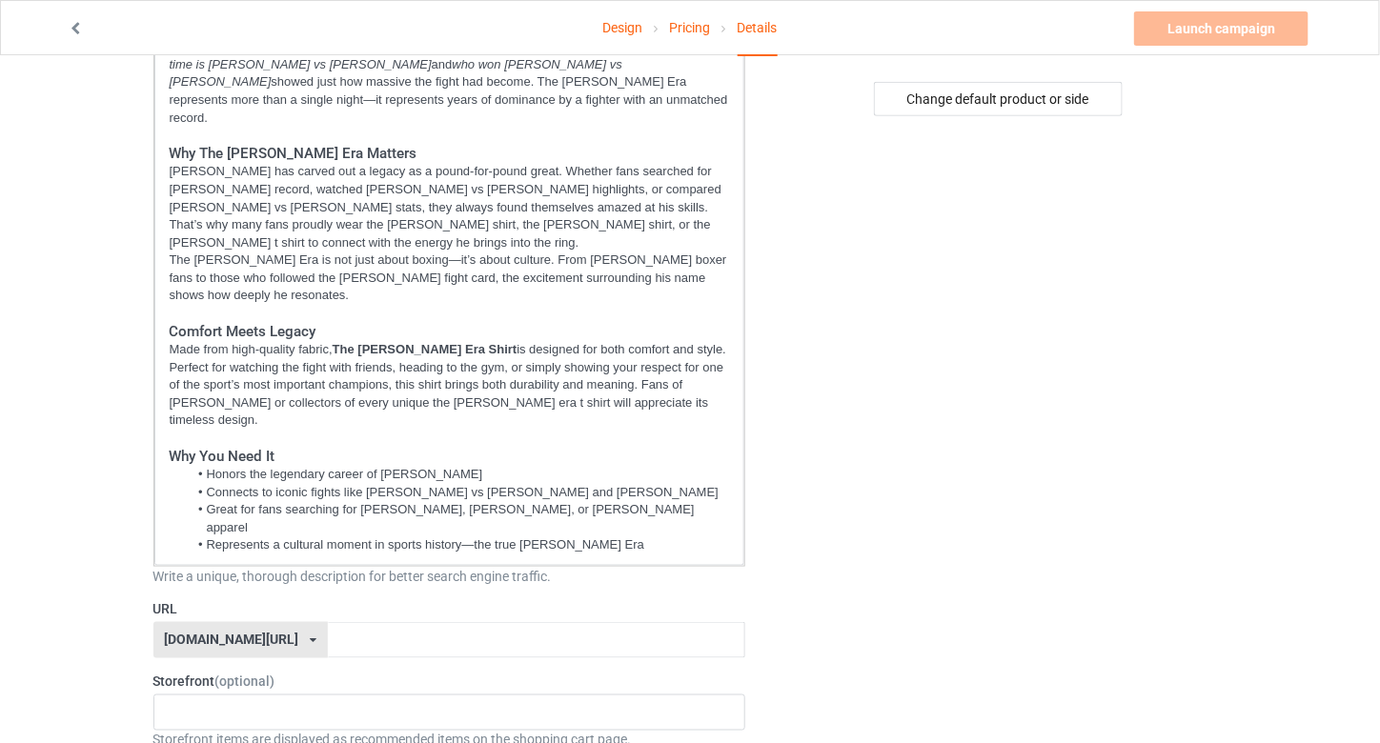
scroll to position [762, 0]
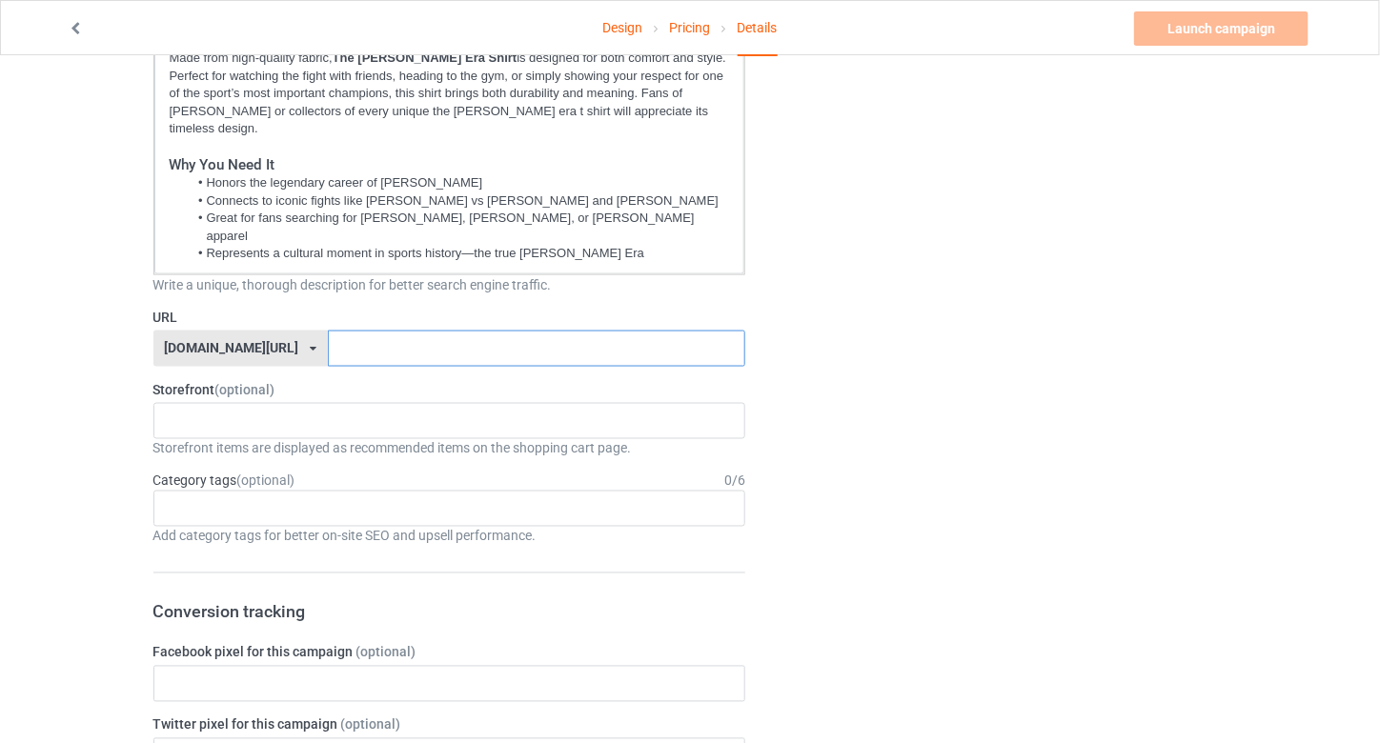
click at [343, 331] on input "text" at bounding box center [536, 349] width 417 height 36
paste input "The [PERSON_NAME] Era Shirt"
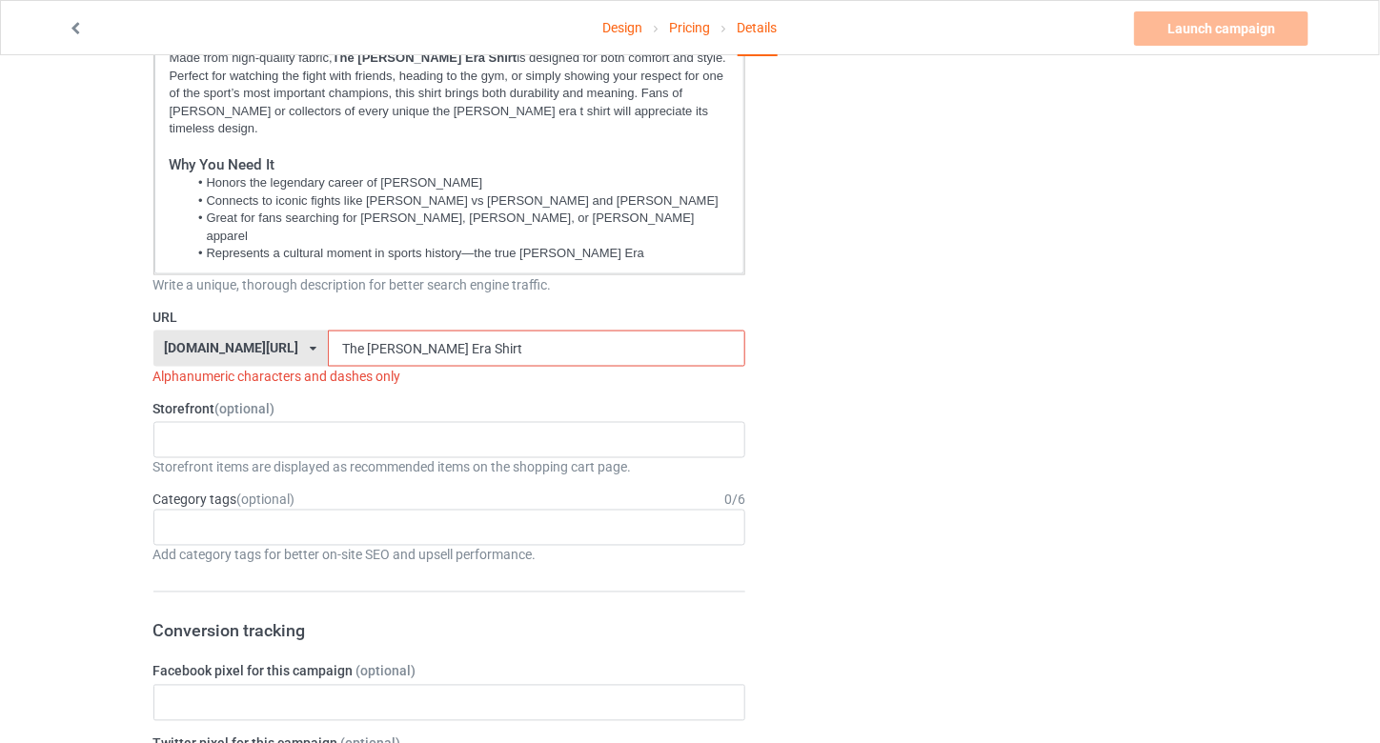
click at [329, 331] on input "The [PERSON_NAME] Era Shirt" at bounding box center [536, 349] width 417 height 36
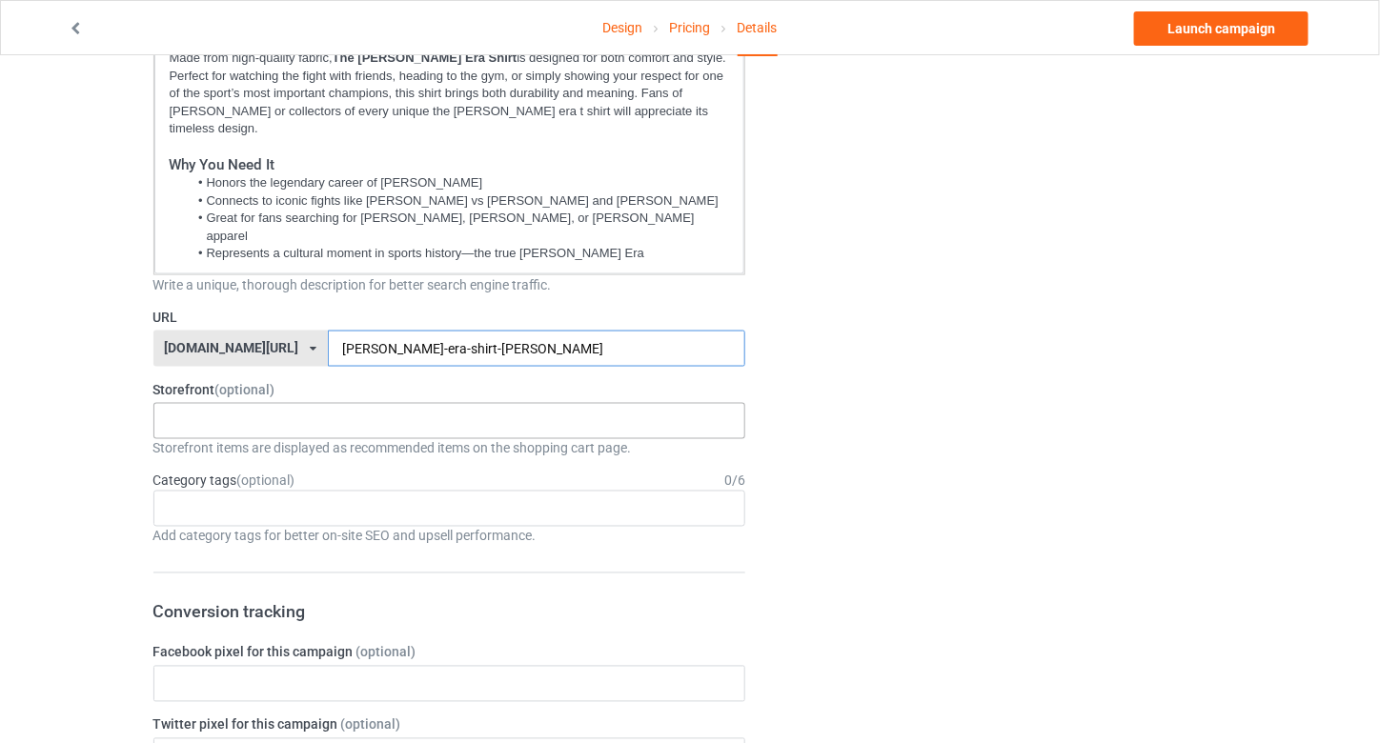
type input "[PERSON_NAME]-era-shirt-[PERSON_NAME]"
click at [327, 403] on div "No result found" at bounding box center [449, 421] width 593 height 36
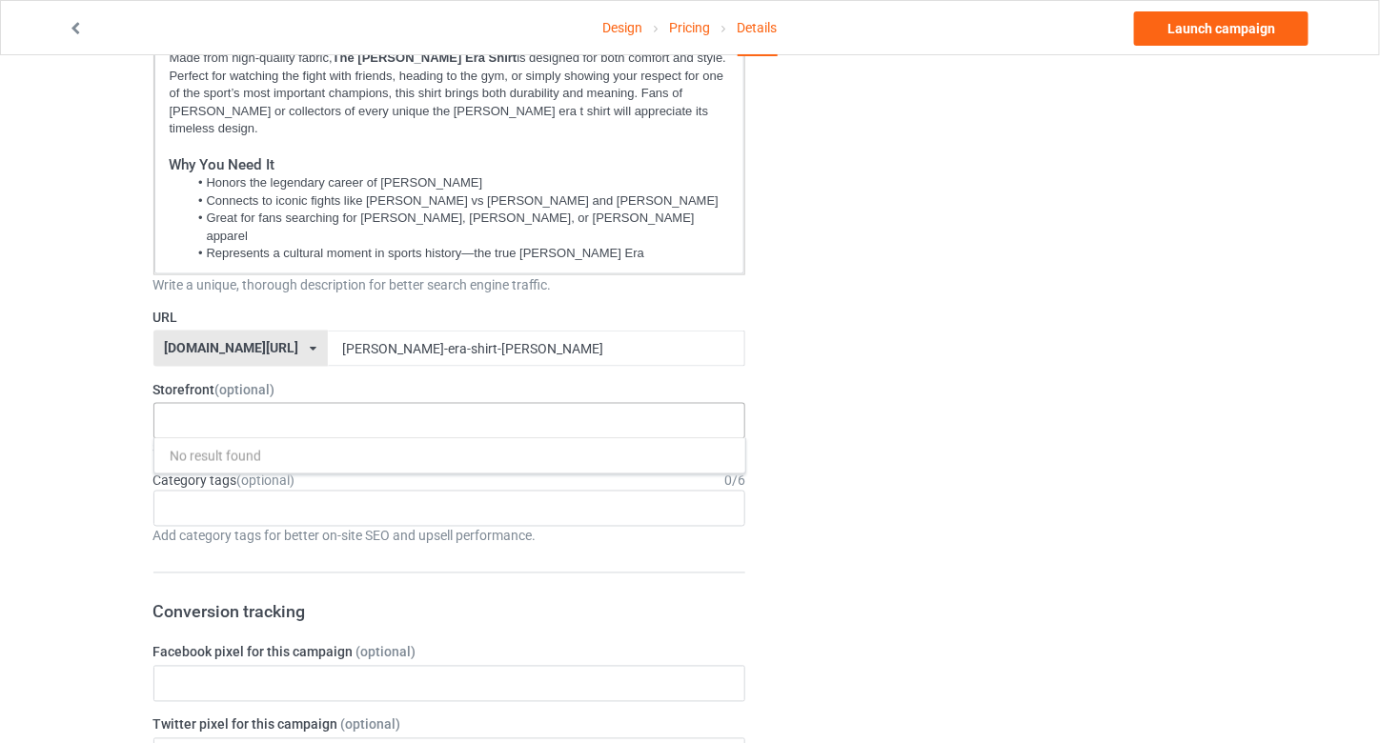
paste input "tbudcrawford"
type input "tbudcrawford"
click at [89, 410] on div "Design Pricing Details Launch campaign Campaign Info Title (h1) 92 characters l…" at bounding box center [690, 608] width 1380 height 2631
click at [283, 491] on div "Age > [DEMOGRAPHIC_DATA] > 1 Age > [DEMOGRAPHIC_DATA] Months > 1 Month Age > [D…" at bounding box center [449, 509] width 593 height 36
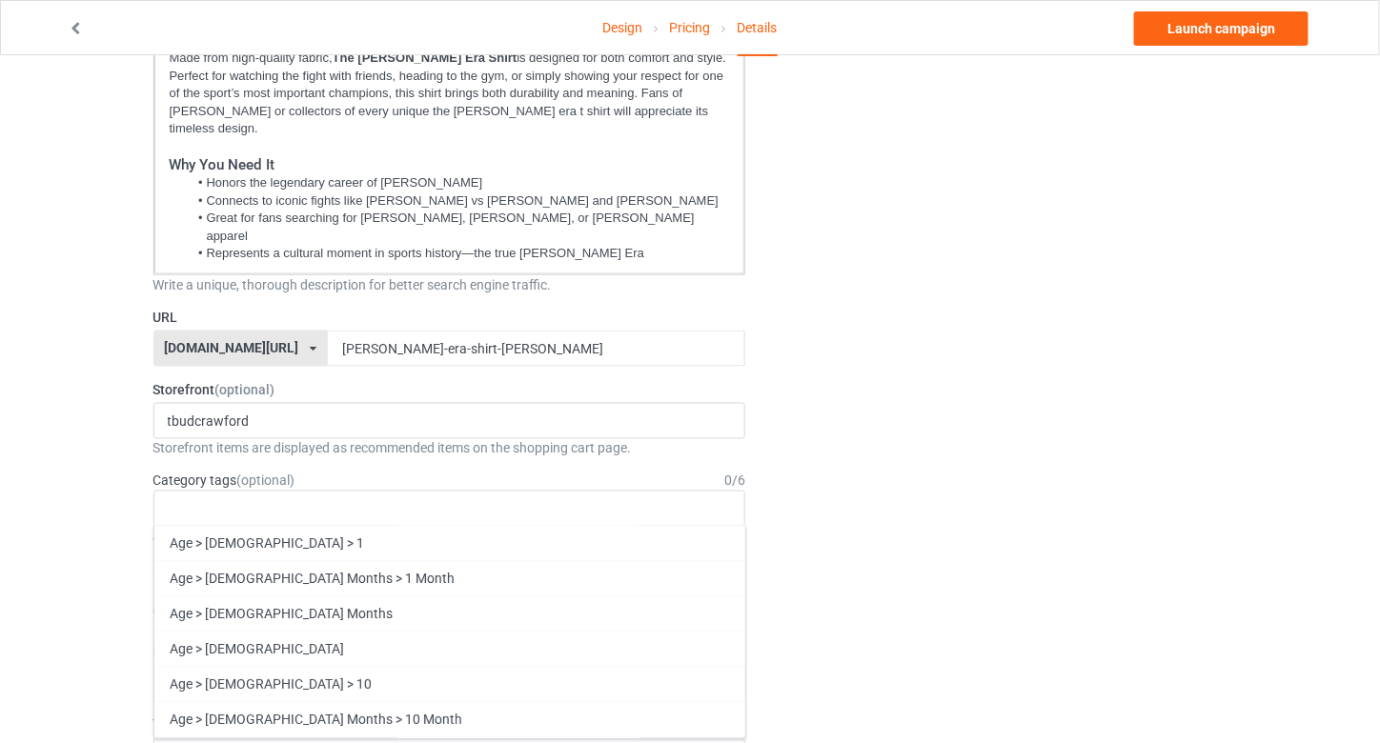
click at [94, 505] on div "Design Pricing Details Launch campaign Campaign Info Title (h1) 92 characters l…" at bounding box center [690, 608] width 1380 height 2631
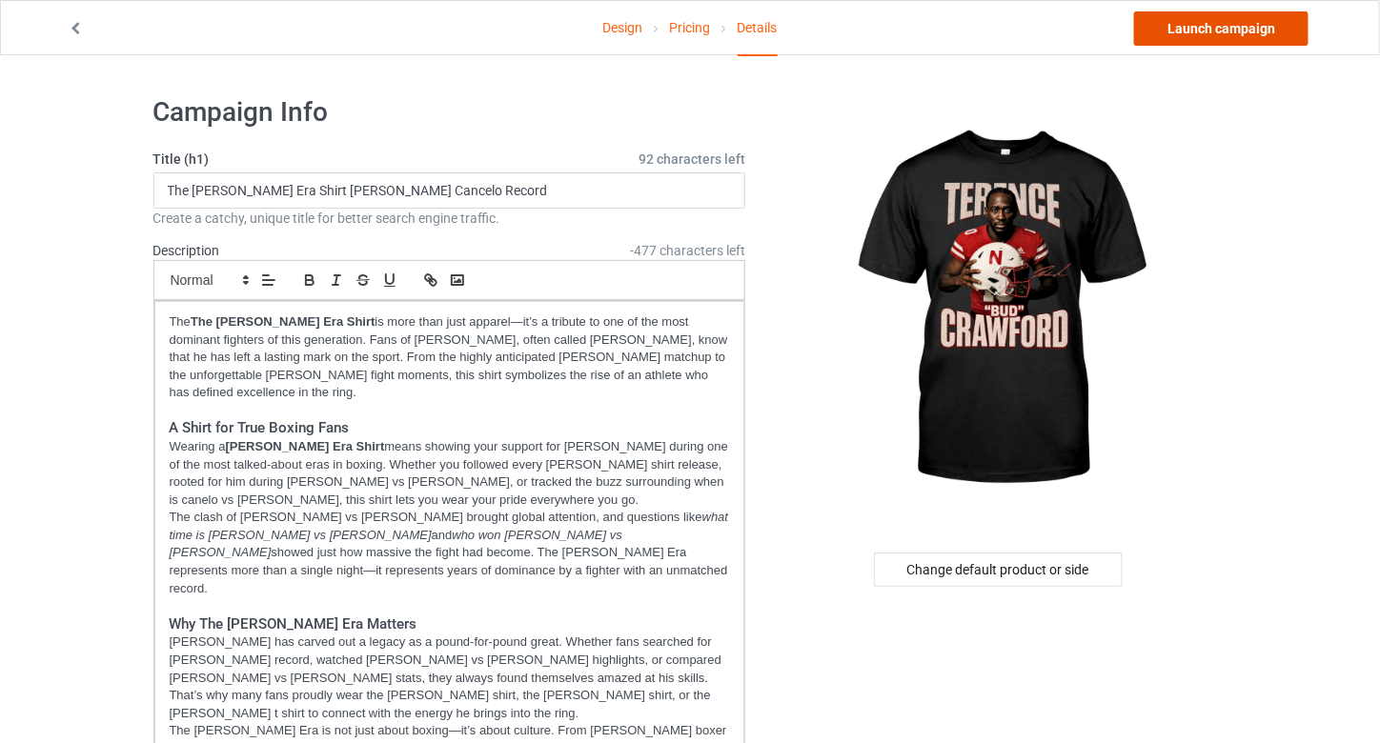
click at [1179, 41] on link "Launch campaign" at bounding box center [1221, 28] width 174 height 34
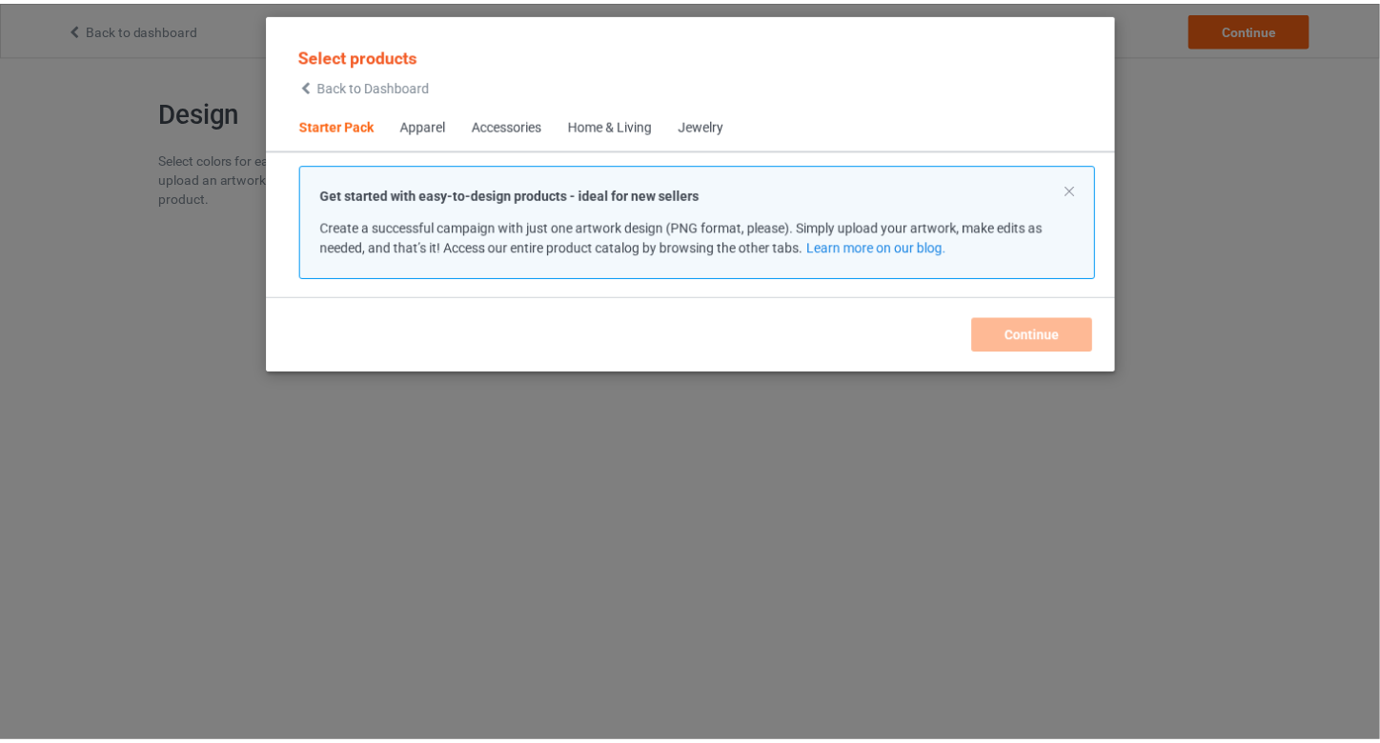
scroll to position [25, 0]
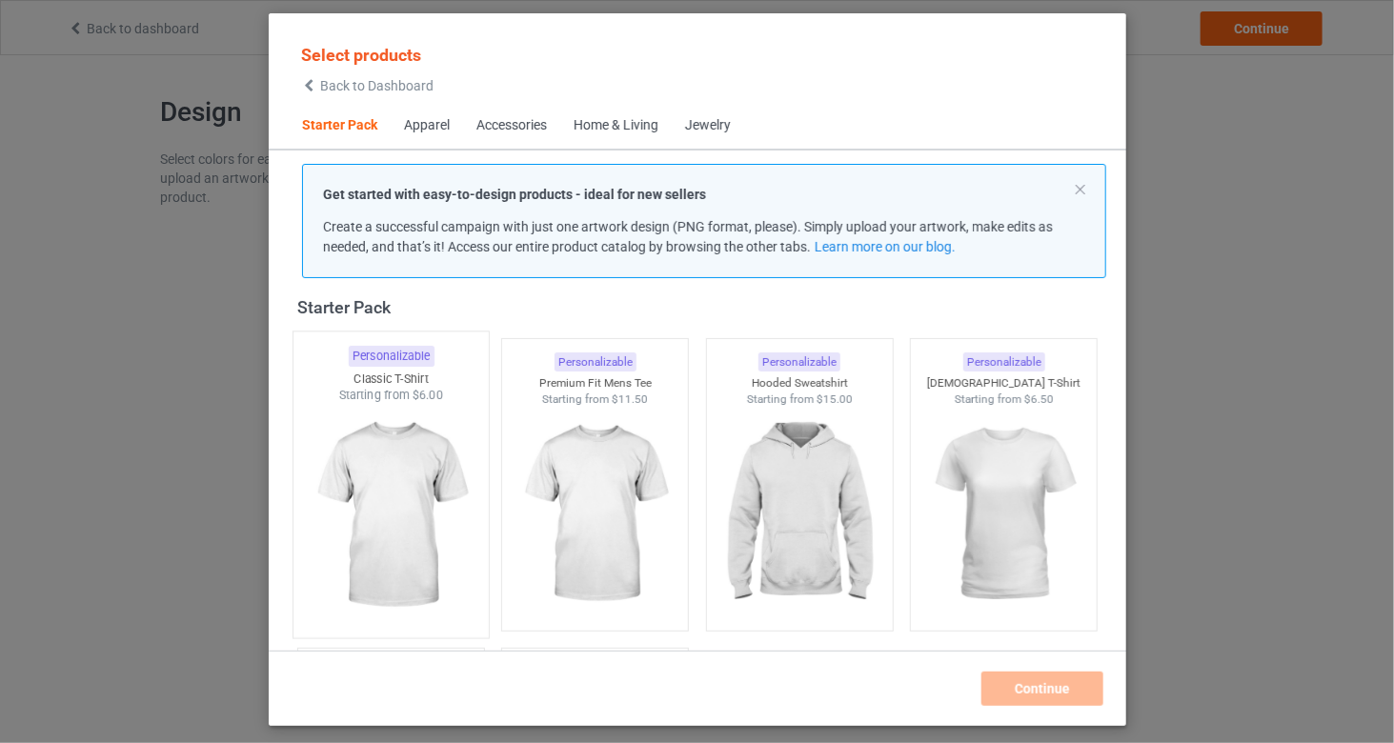
click at [449, 469] on img at bounding box center [390, 516] width 179 height 224
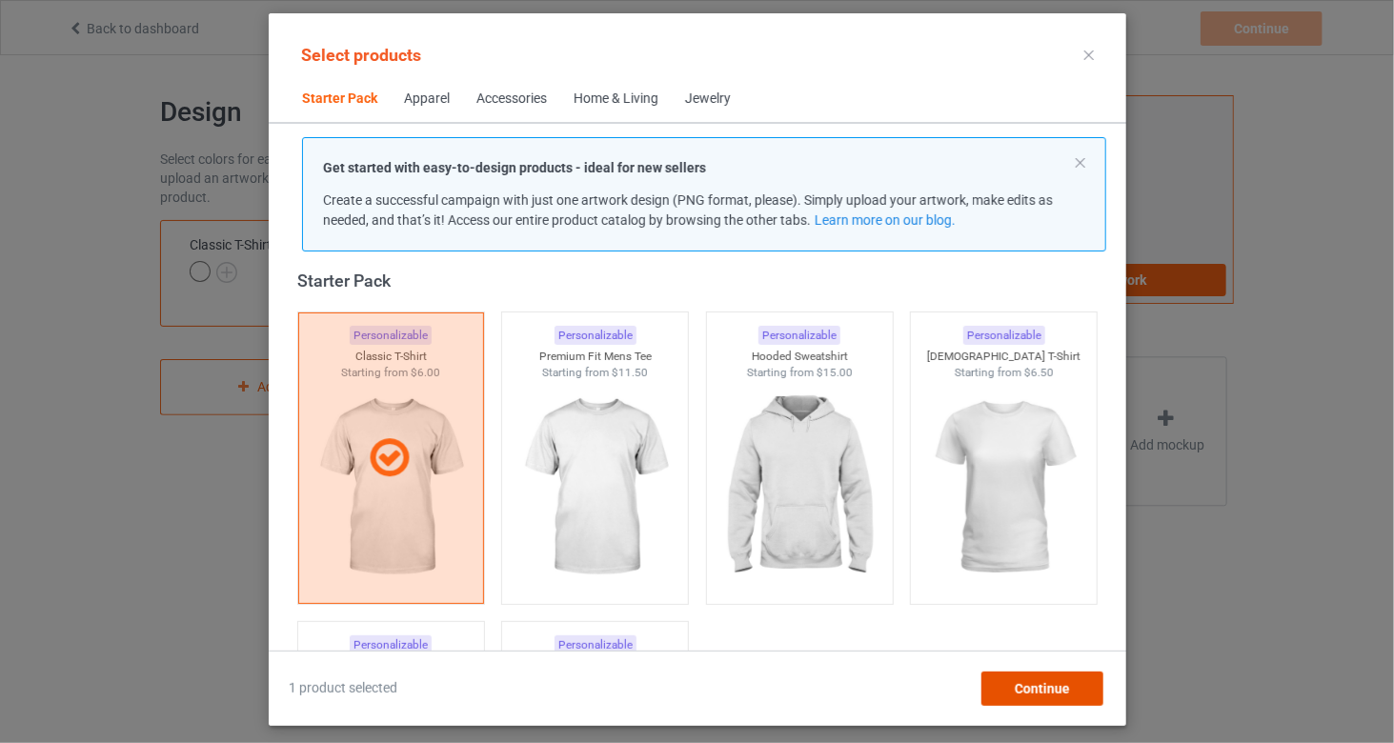
click at [1015, 696] on div "Continue" at bounding box center [1042, 689] width 122 height 34
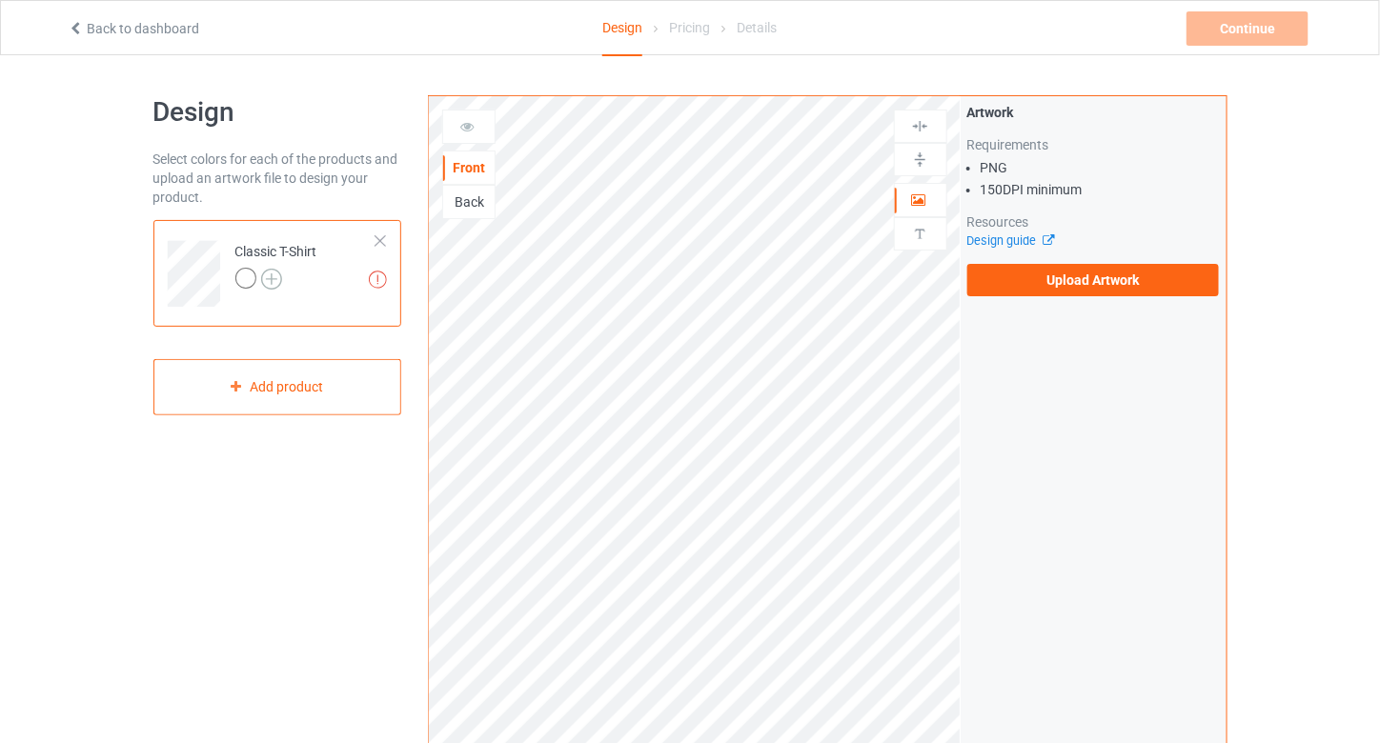
click at [270, 276] on img at bounding box center [271, 279] width 21 height 21
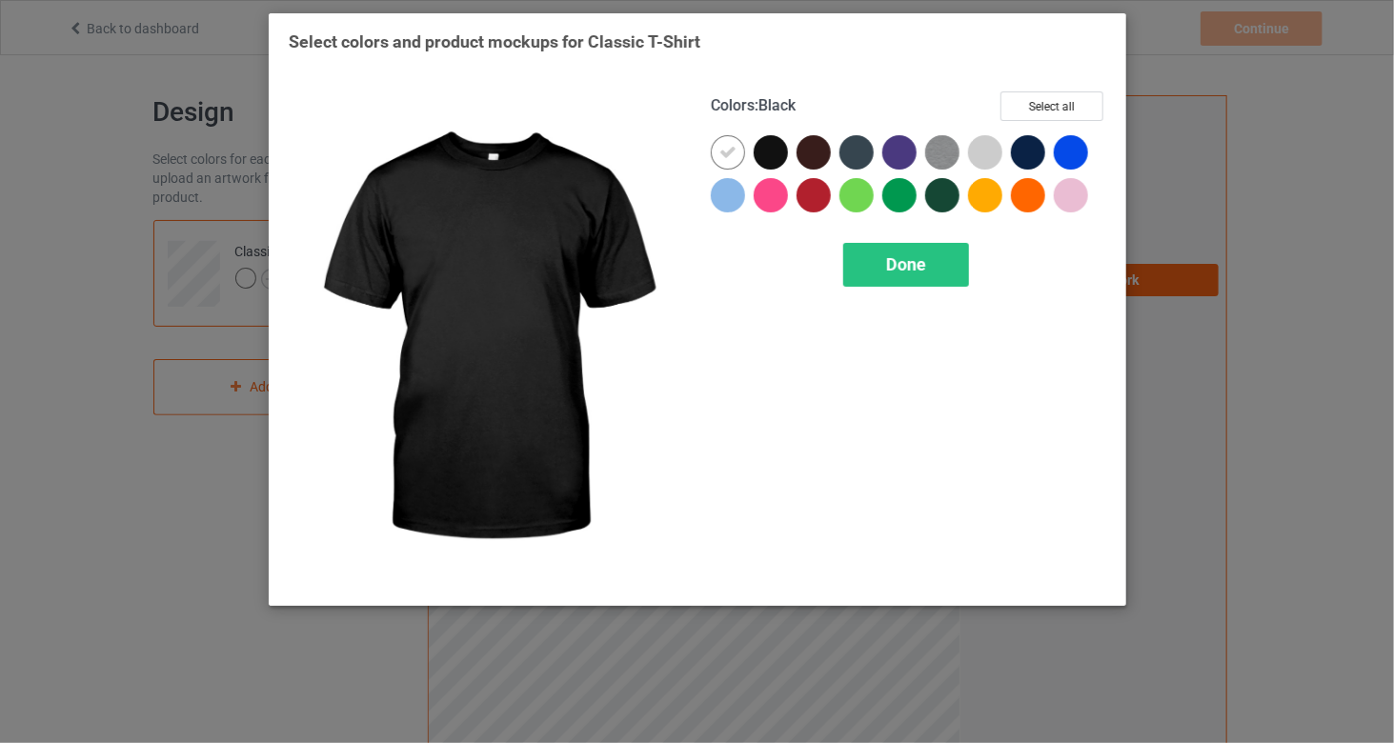
click at [775, 146] on div at bounding box center [771, 152] width 34 height 34
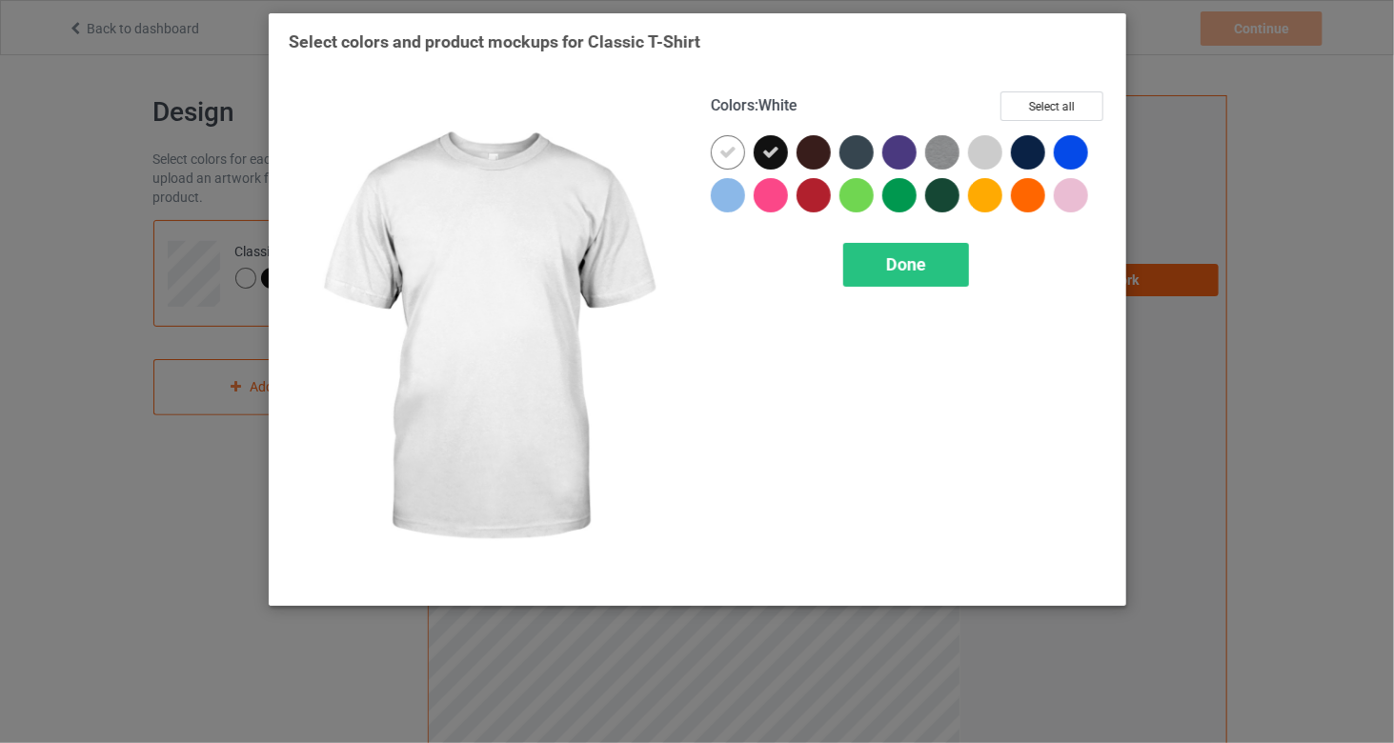
click at [735, 157] on icon at bounding box center [727, 152] width 17 height 17
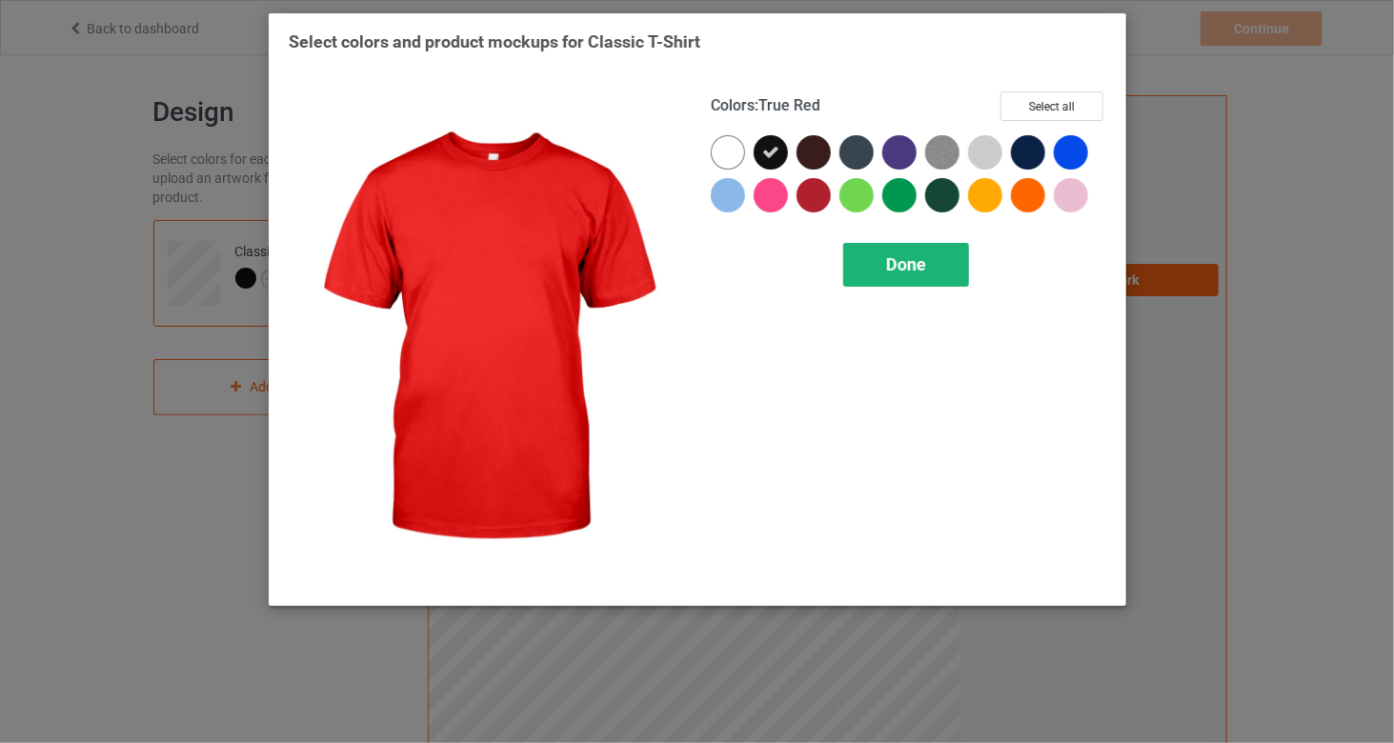
click at [872, 243] on div "Done" at bounding box center [906, 265] width 126 height 44
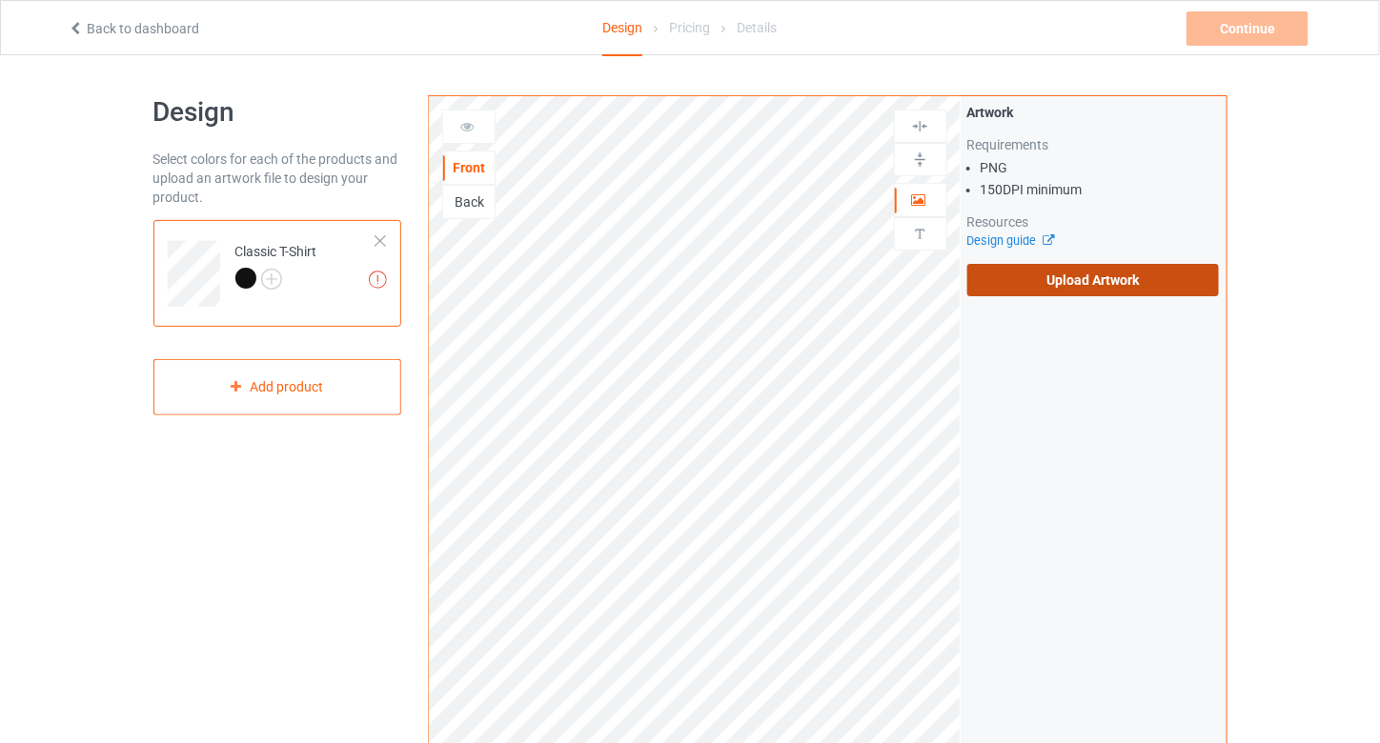
click at [975, 291] on label "Upload Artwork" at bounding box center [1093, 280] width 253 height 32
click at [0, 0] on input "Upload Artwork" at bounding box center [0, 0] width 0 height 0
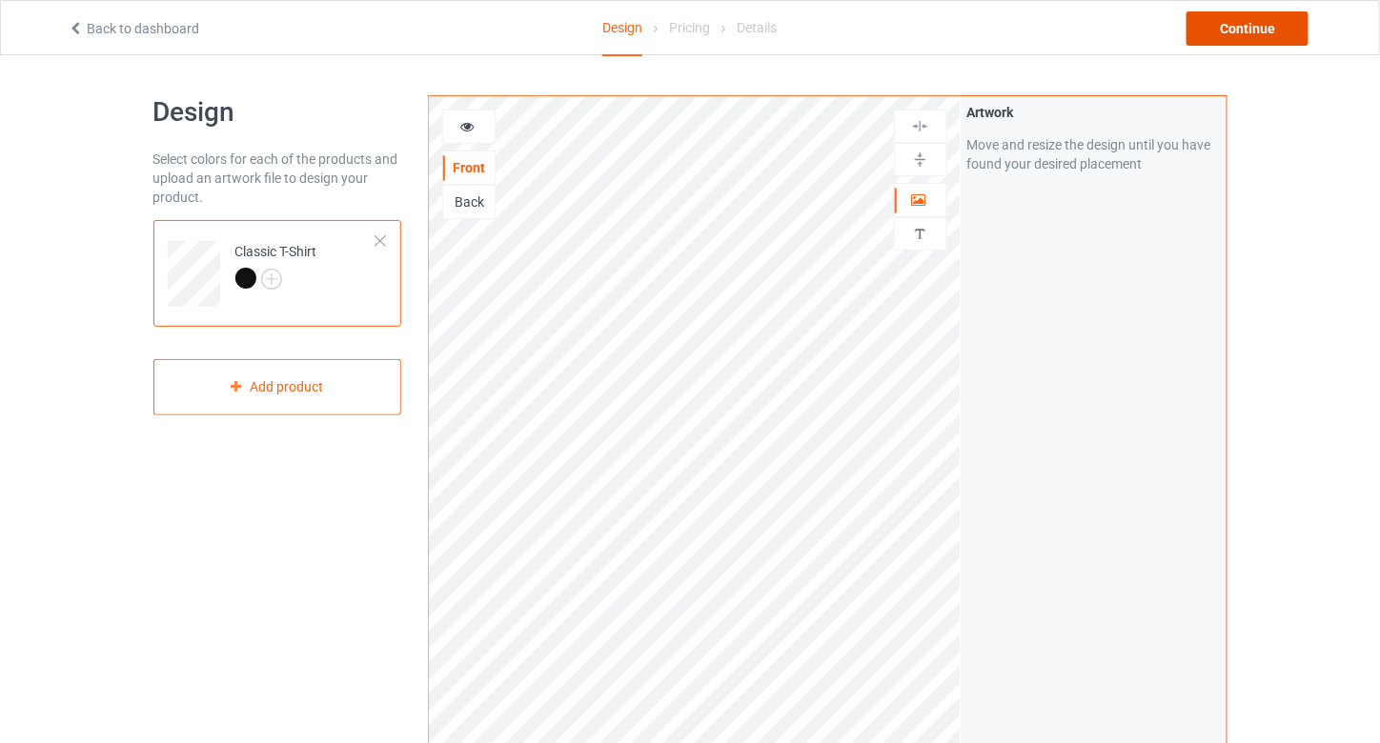
click at [1209, 32] on div "Continue" at bounding box center [1247, 28] width 122 height 34
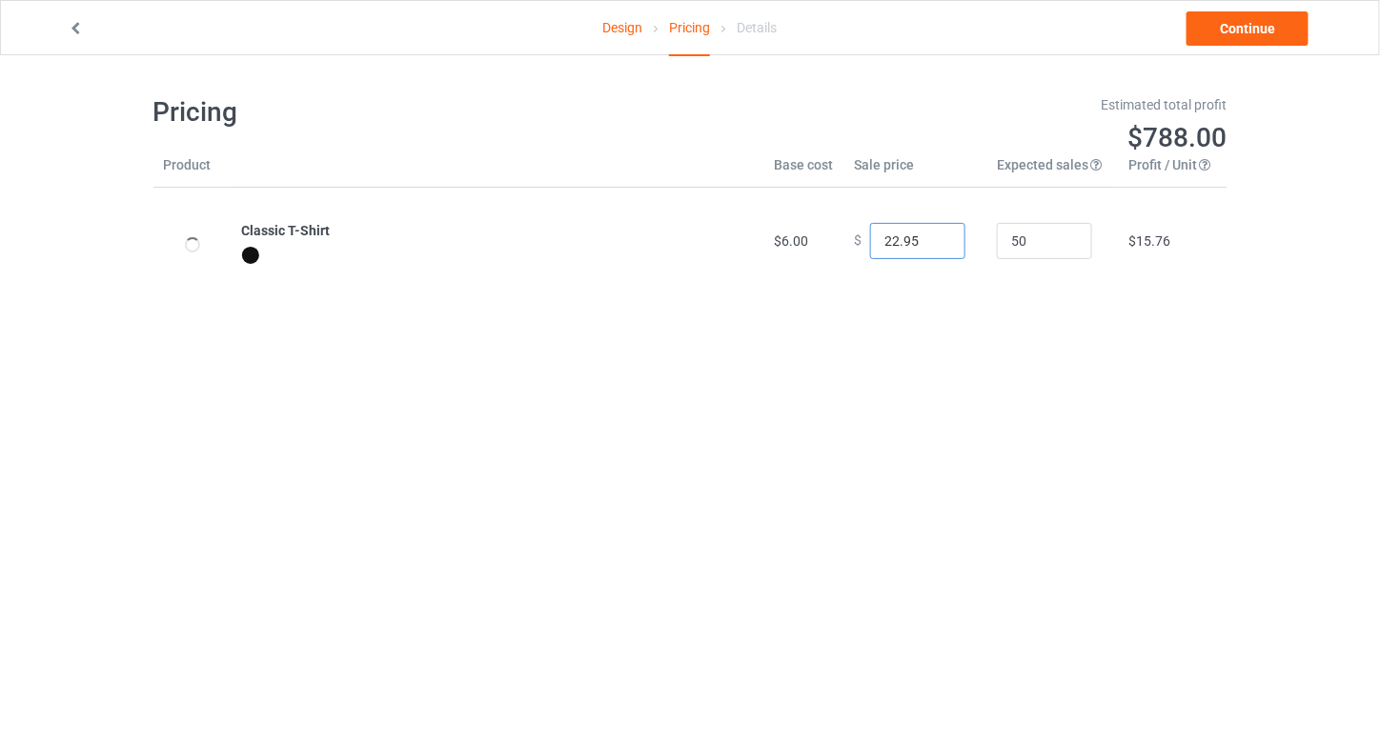
drag, startPoint x: 881, startPoint y: 237, endPoint x: 921, endPoint y: 238, distance: 40.0
click at [921, 238] on input "22.95" at bounding box center [917, 241] width 95 height 36
type input "24.99"
click at [939, 404] on body "Design Pricing Details Continue Pricing Estimated total profit $883.00 Product …" at bounding box center [690, 426] width 1380 height 743
click at [1224, 32] on link "Continue" at bounding box center [1247, 28] width 122 height 34
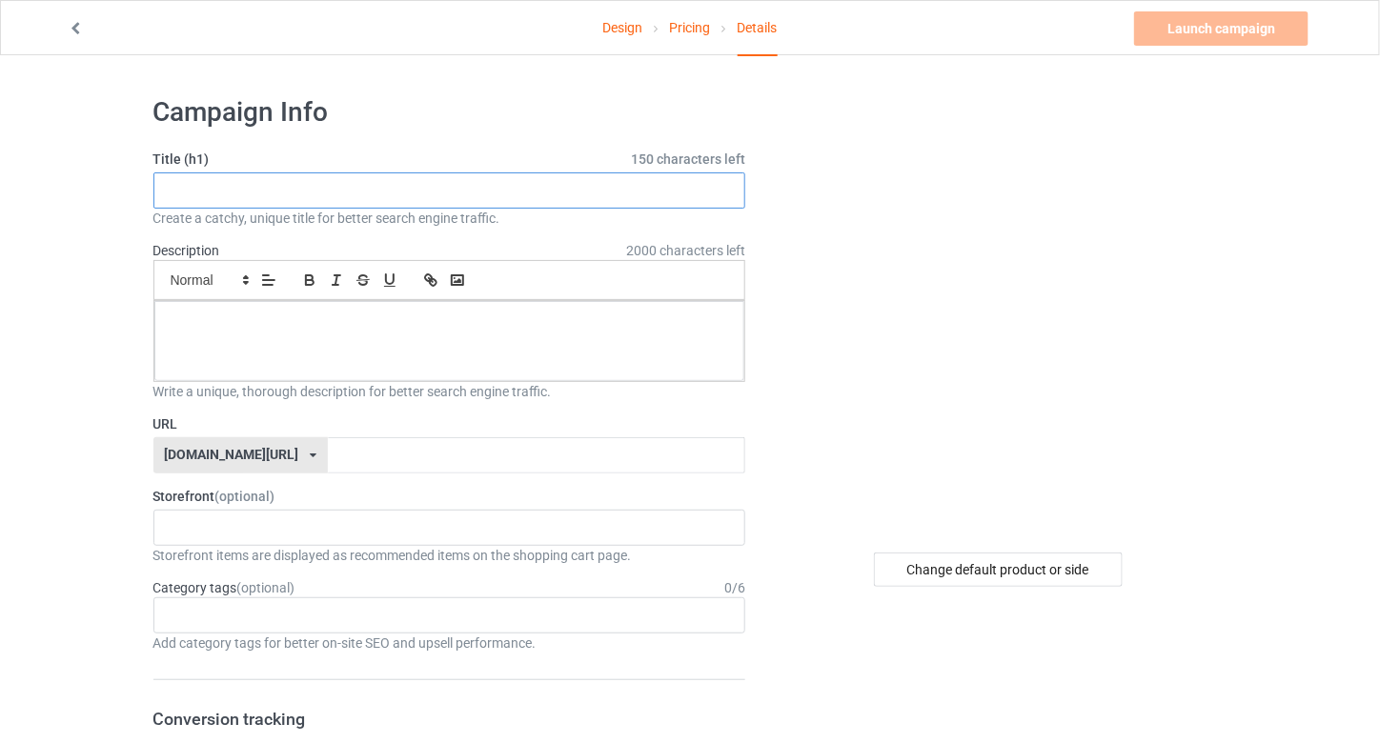
click at [511, 199] on input "text" at bounding box center [449, 190] width 593 height 36
paste input "The Crawford Era Shirt Terence Bud Crawford Cancelo Record Classic T-Shirt"
type input "The Crawford Era Shirt Terence Bud Crawford Cancelo Record Classic"
click at [609, 337] on div at bounding box center [449, 341] width 591 height 80
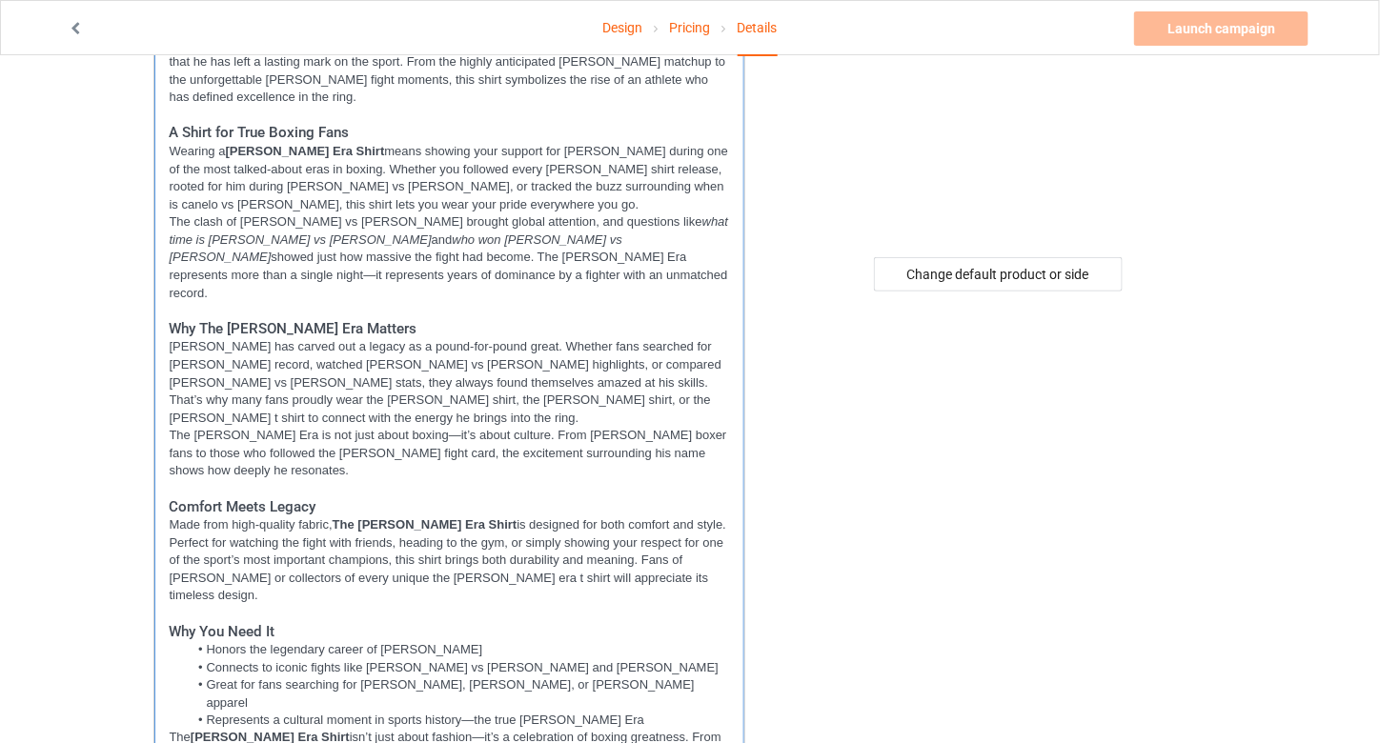
scroll to position [635, 0]
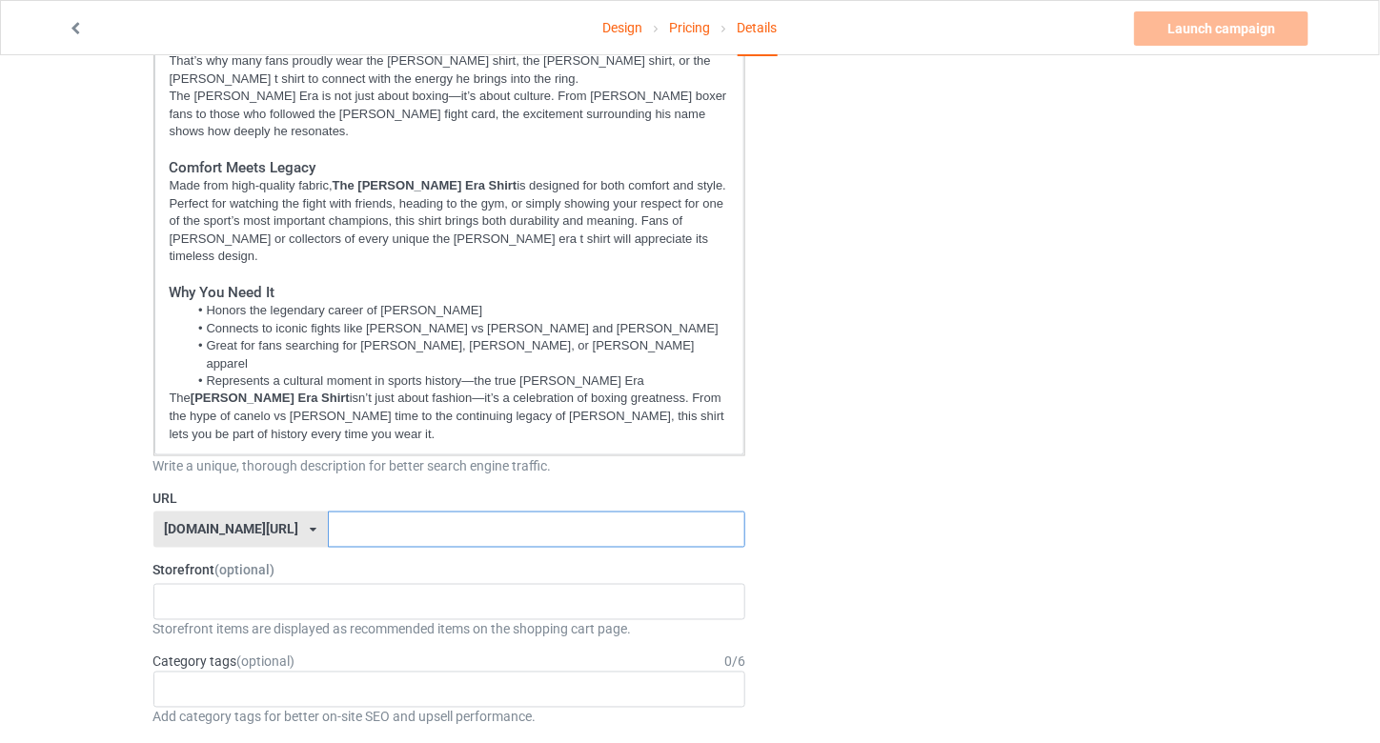
click at [333, 512] on input "text" at bounding box center [536, 530] width 417 height 36
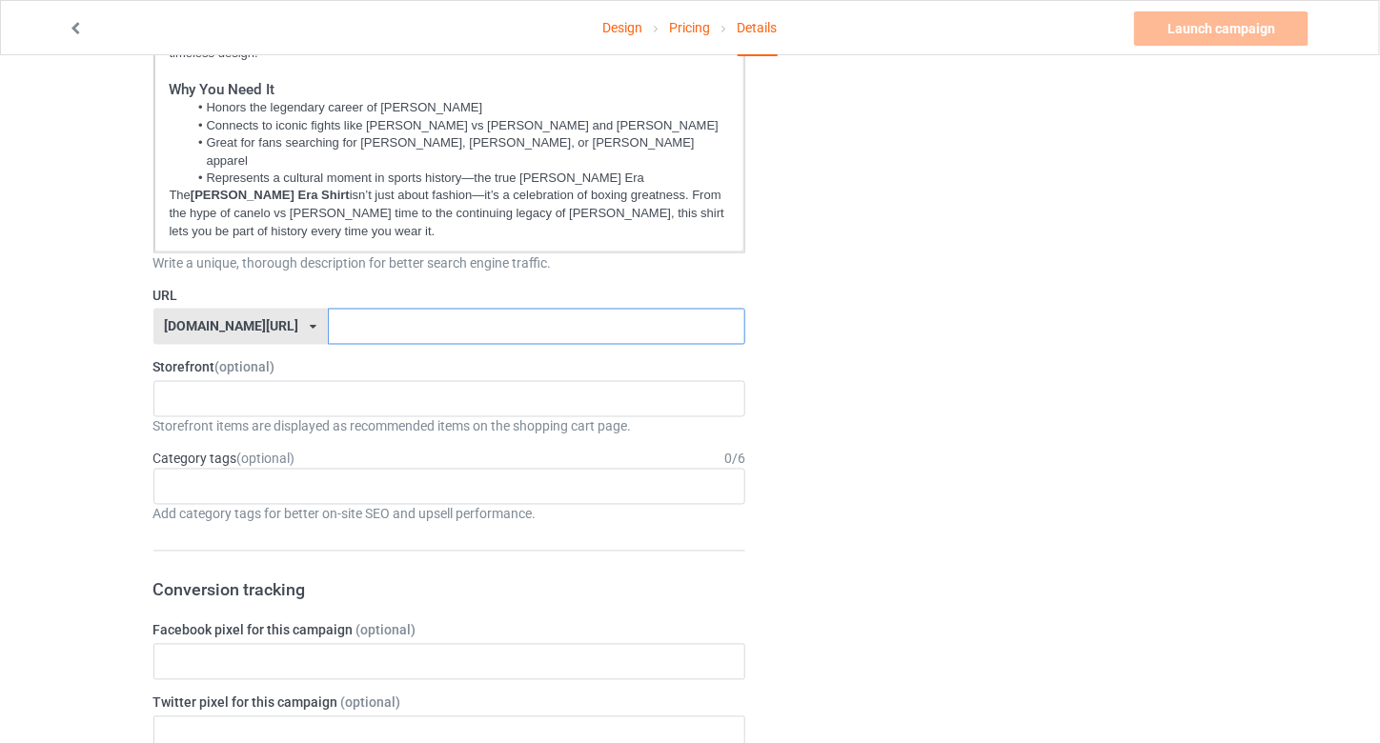
scroll to position [889, 0]
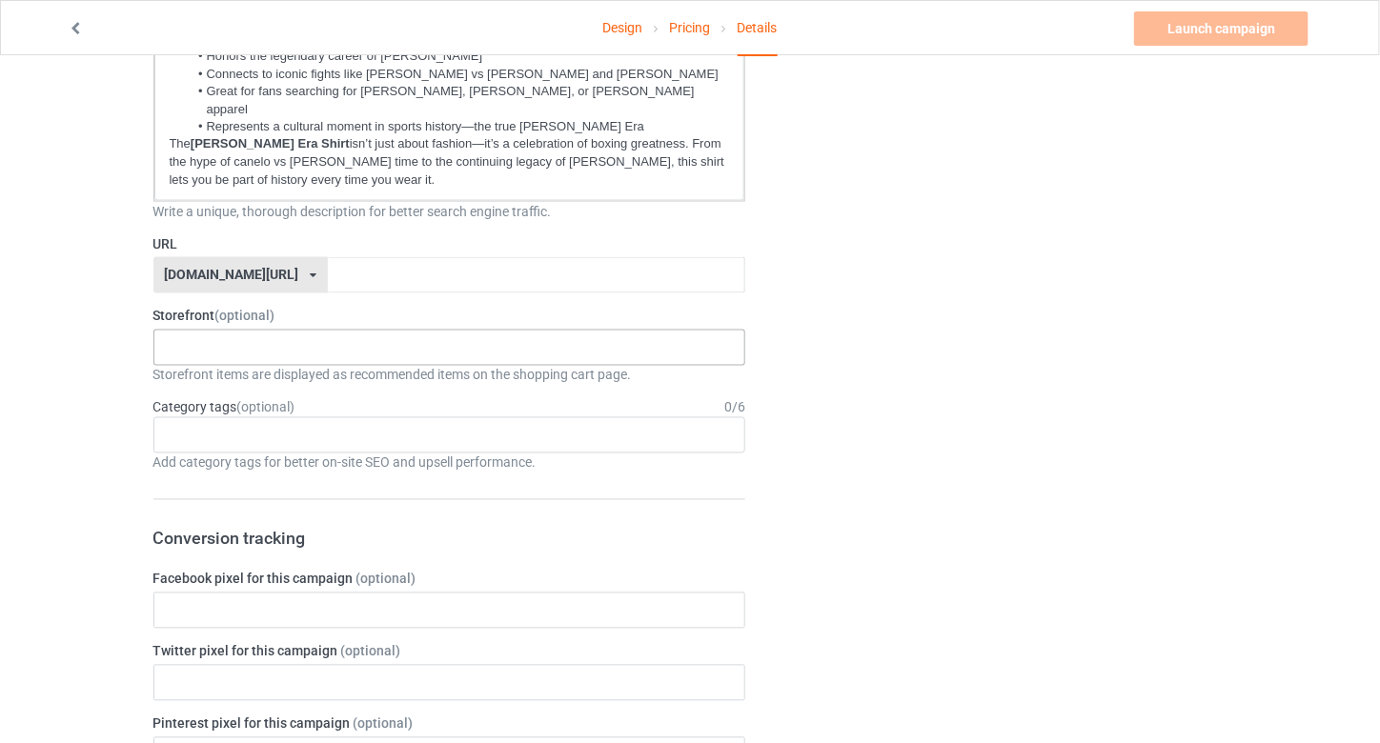
click at [336, 330] on div "tbudcrawford 68c6b68796fa300031335bb2" at bounding box center [449, 348] width 593 height 36
click at [350, 257] on input "text" at bounding box center [536, 275] width 417 height 36
paste input "[PERSON_NAME]-era-shirt-[PERSON_NAME]"
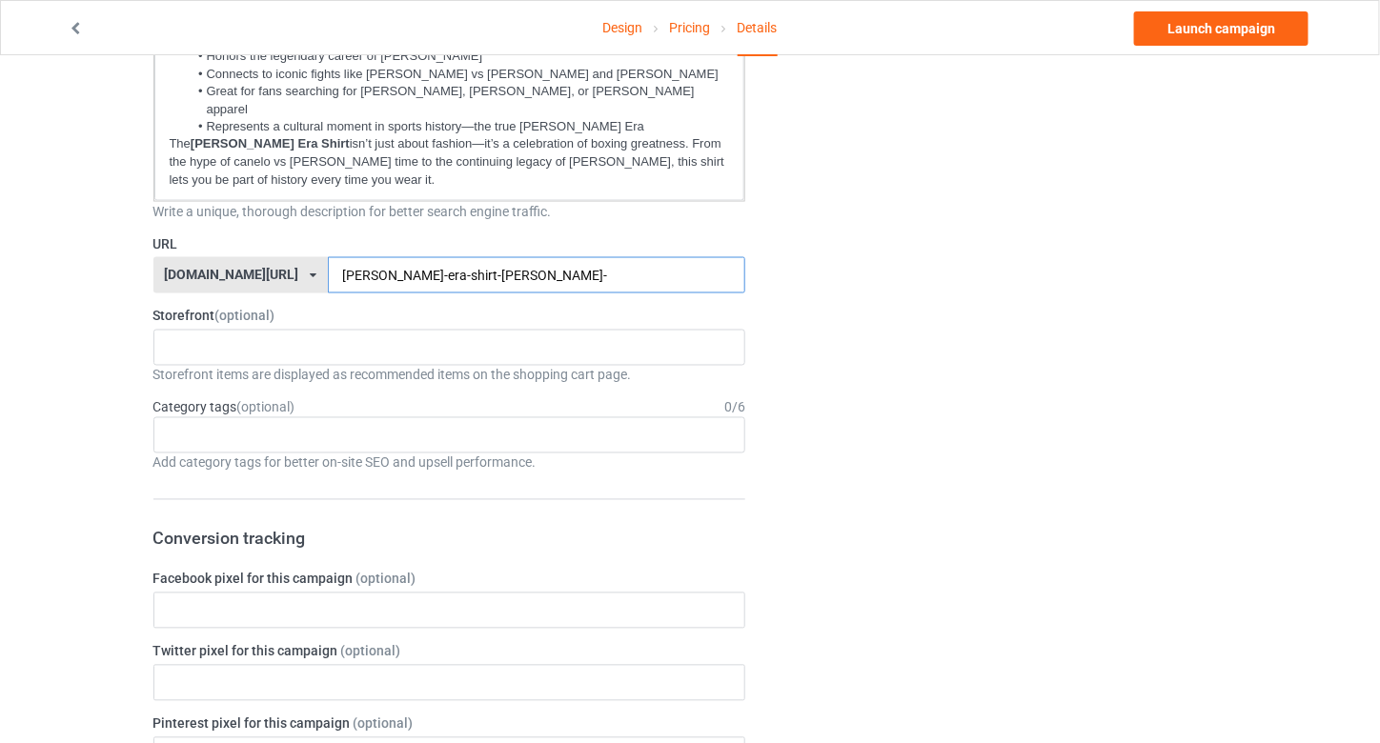
drag, startPoint x: 470, startPoint y: 211, endPoint x: 538, endPoint y: 215, distance: 68.8
click at [538, 257] on input "crawford-era-shirt-terence-bud-crawford-" at bounding box center [536, 275] width 417 height 36
paste input "tbudcrawford"
click at [559, 257] on input "crawford-era-shirt-terence-bud-crawford-" at bounding box center [536, 275] width 417 height 36
paste input "tbudcrawfo"
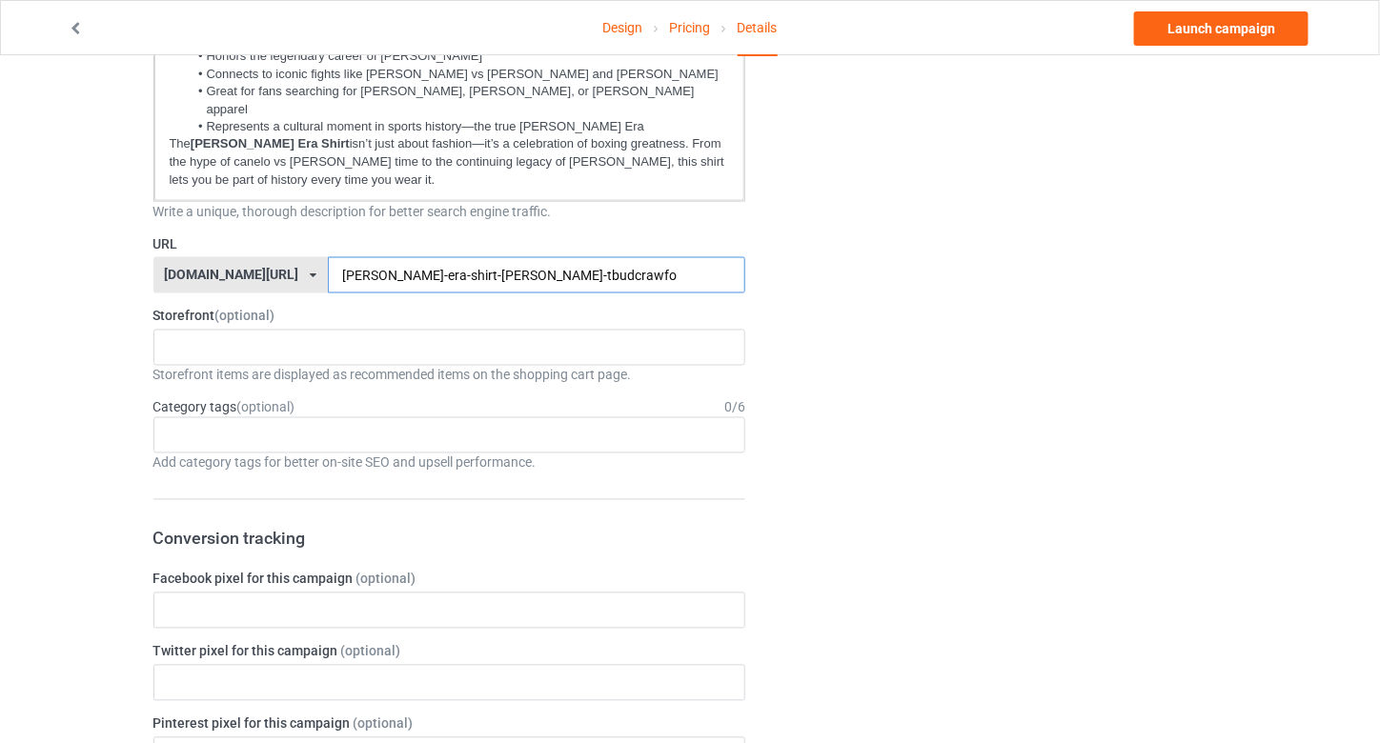
drag, startPoint x: 552, startPoint y: 227, endPoint x: 596, endPoint y: 233, distance: 44.3
click at [596, 257] on input "crawford-era-shirt-terence-bud-crawford-tbudcrawfo" at bounding box center [536, 275] width 417 height 36
click at [590, 257] on input "crawford-era-shirt-terence-bud-crawford-tbudcrawfo" at bounding box center [536, 275] width 417 height 36
type input "crawford-era-shirt-terence-bud-crawford-tbudcrawfo"
click at [573, 330] on div "tbudcrawford 68c6b68796fa300031335bb2" at bounding box center [449, 348] width 593 height 36
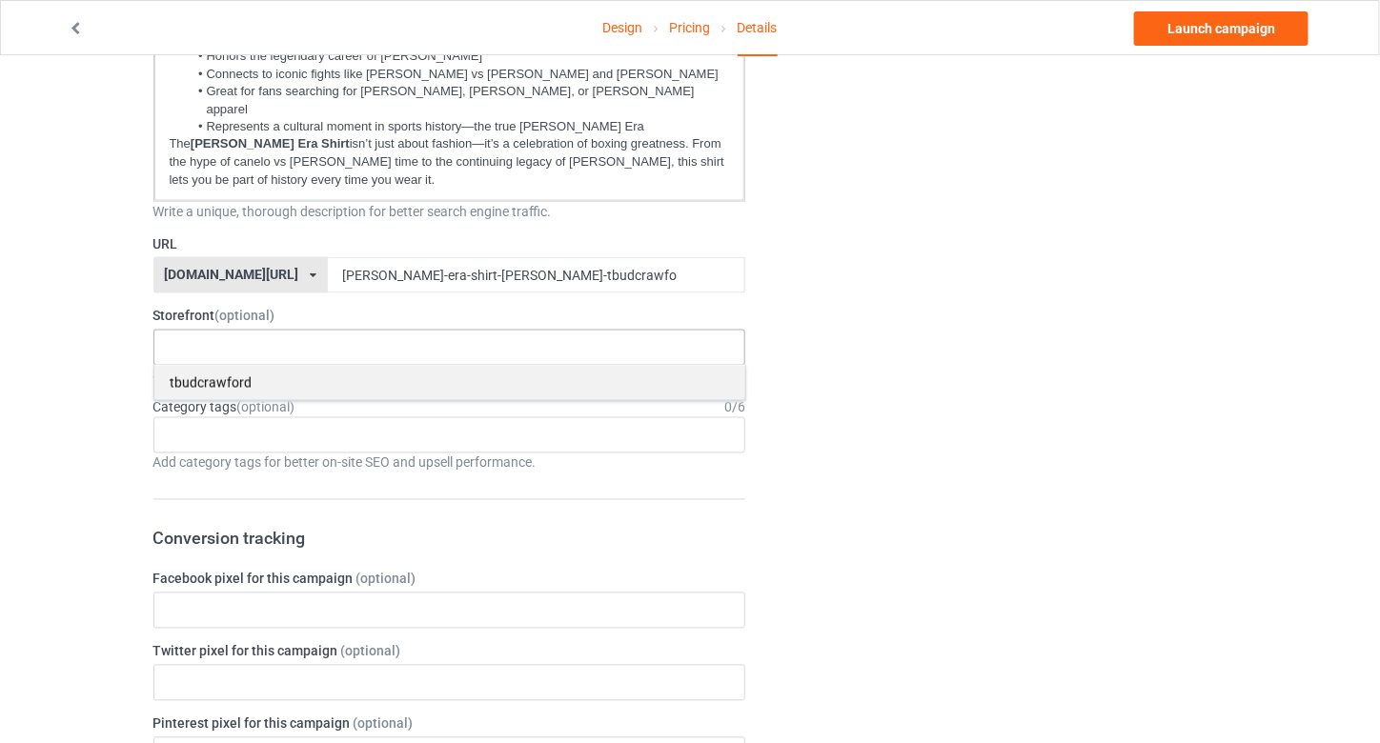
click at [571, 365] on div "tbudcrawford" at bounding box center [449, 382] width 591 height 35
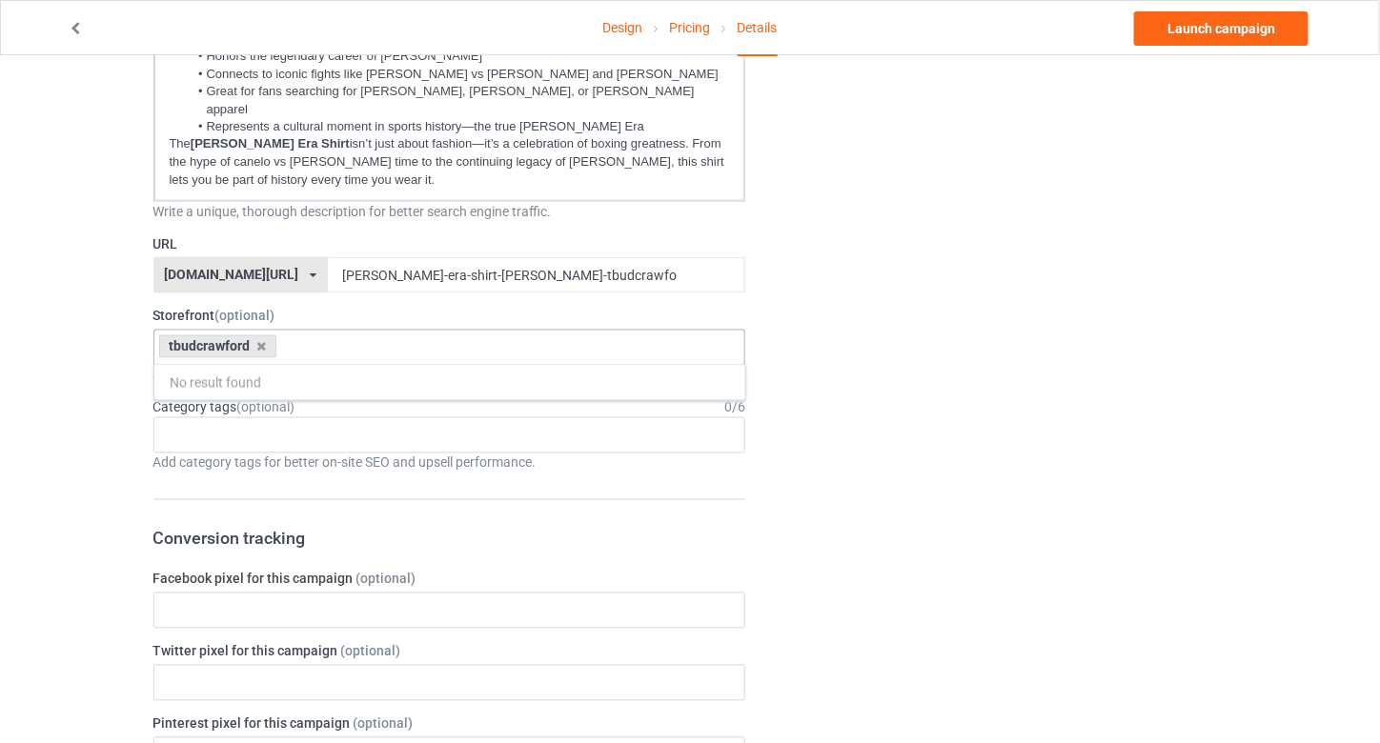
click at [502, 454] on div "Add category tags for better on-site SEO and upsell performance." at bounding box center [449, 463] width 593 height 19
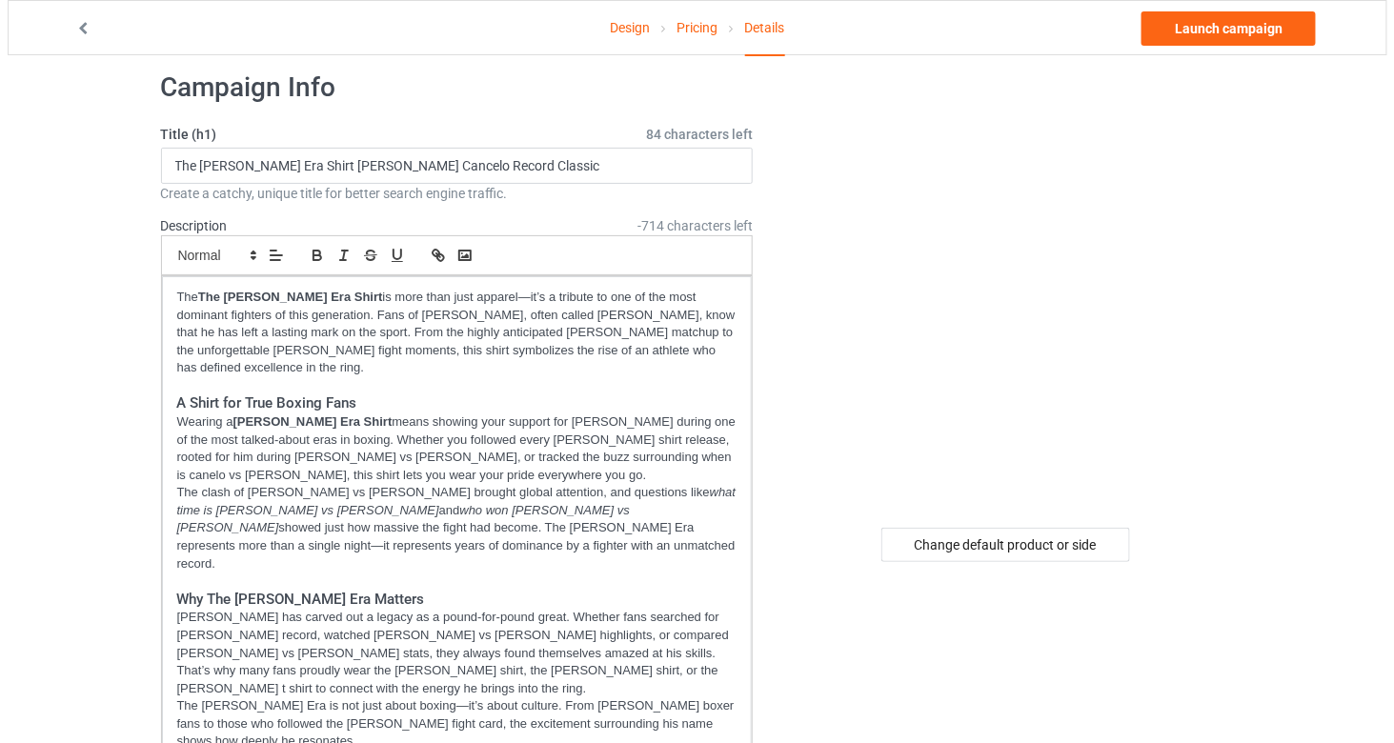
scroll to position [0, 0]
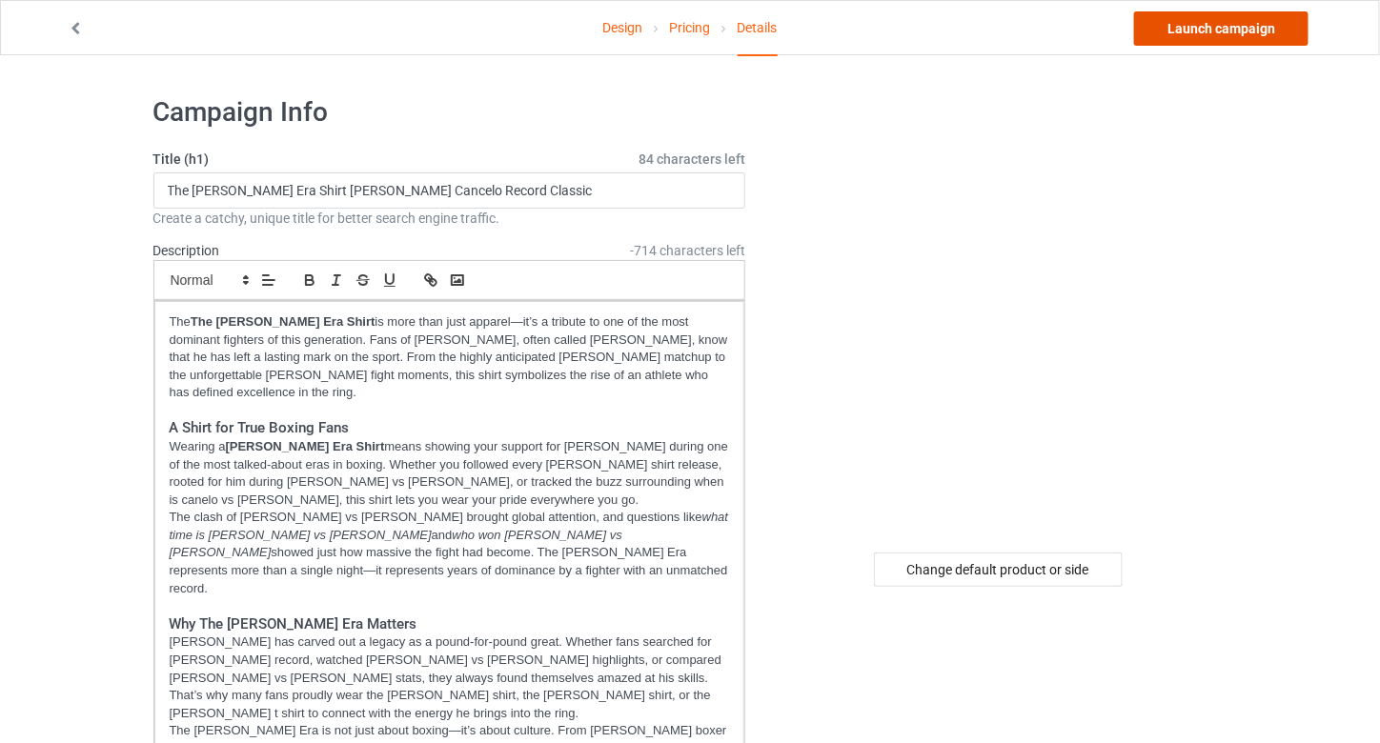
click at [1200, 30] on link "Launch campaign" at bounding box center [1221, 28] width 174 height 34
